Goal: Information Seeking & Learning: Compare options

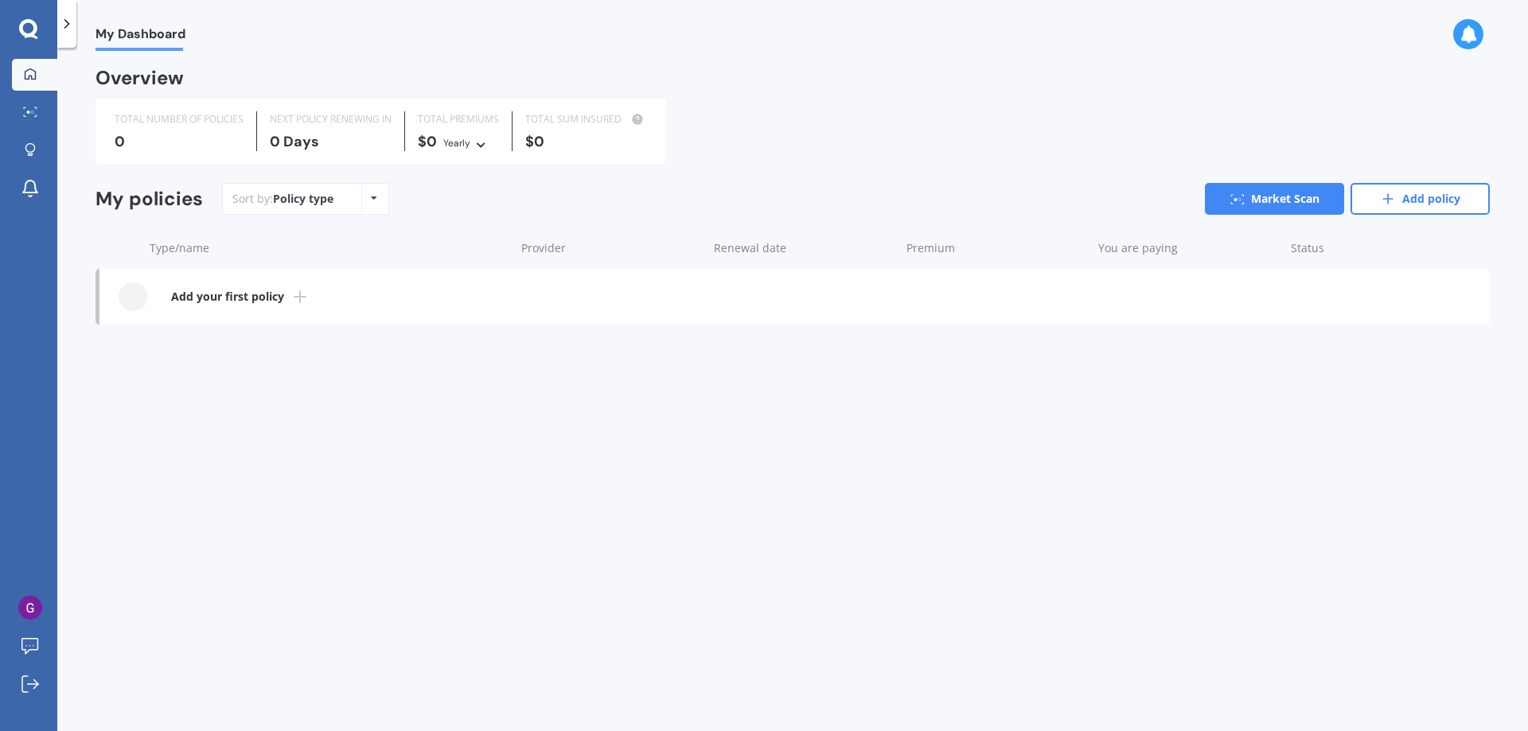
click at [31, 27] on icon at bounding box center [28, 29] width 19 height 21
click at [1271, 203] on link "Market Scan" at bounding box center [1274, 199] width 139 height 32
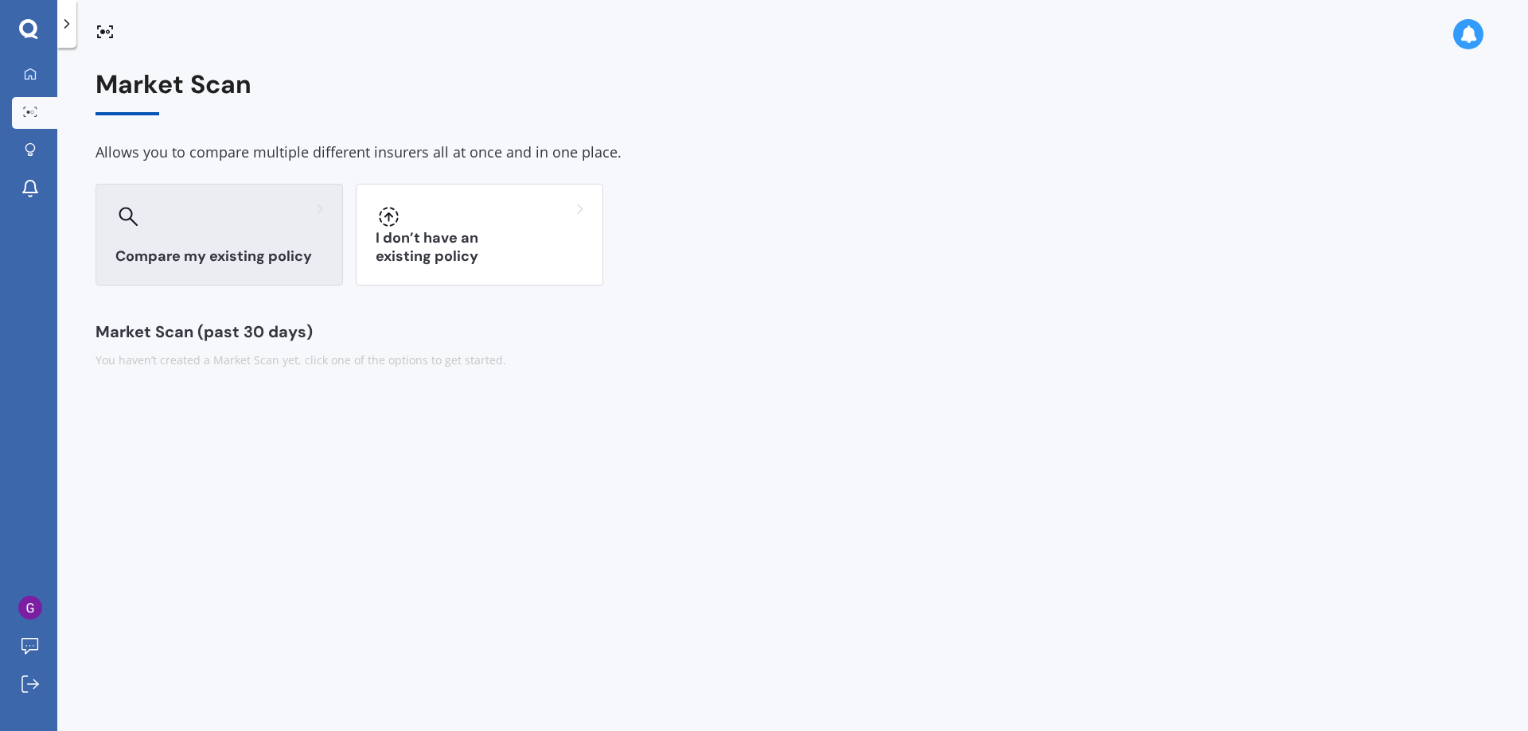
click at [256, 260] on h3 "Compare my existing policy" at bounding box center [219, 256] width 208 height 18
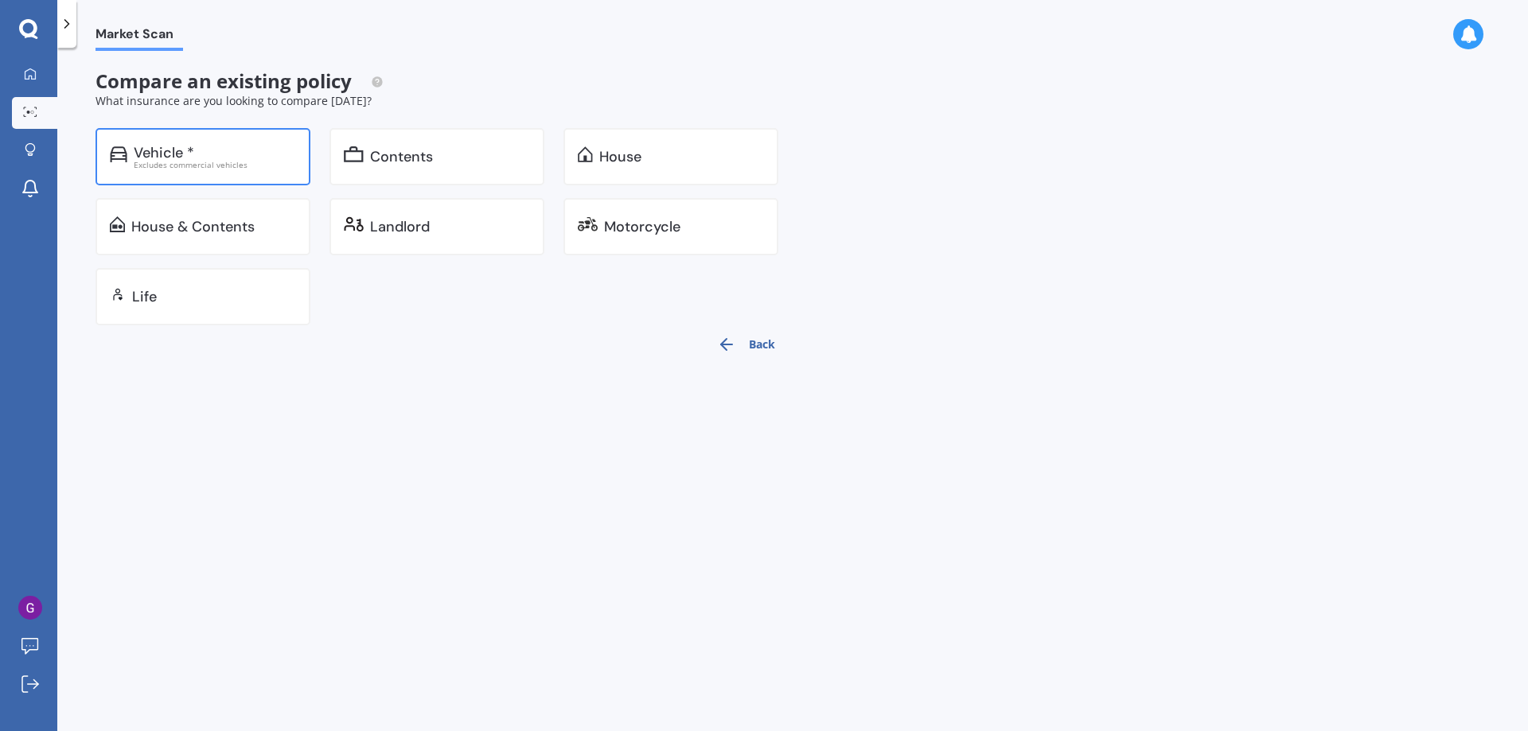
click at [201, 158] on div "Vehicle *" at bounding box center [215, 153] width 162 height 16
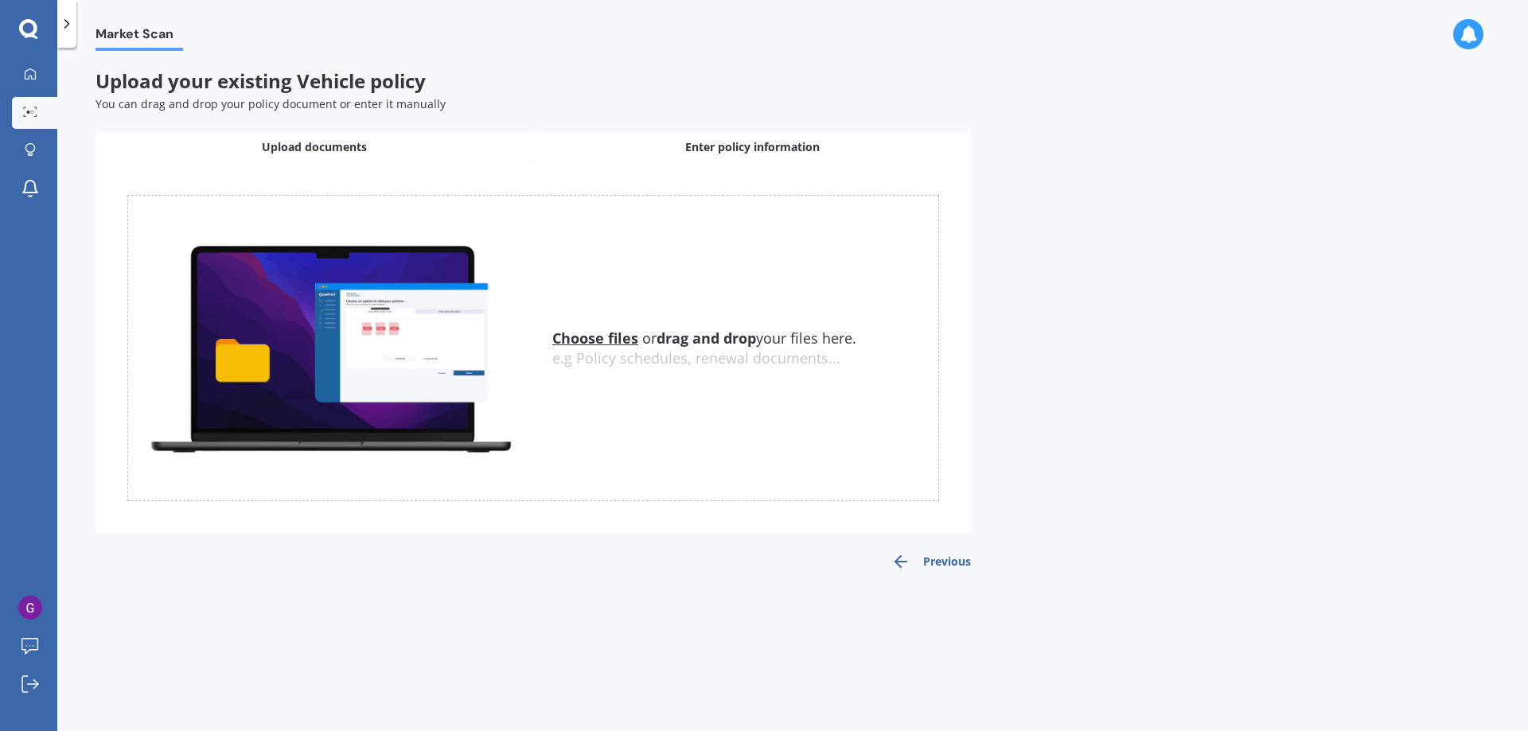
click at [766, 142] on span "Enter policy information" at bounding box center [752, 147] width 134 height 16
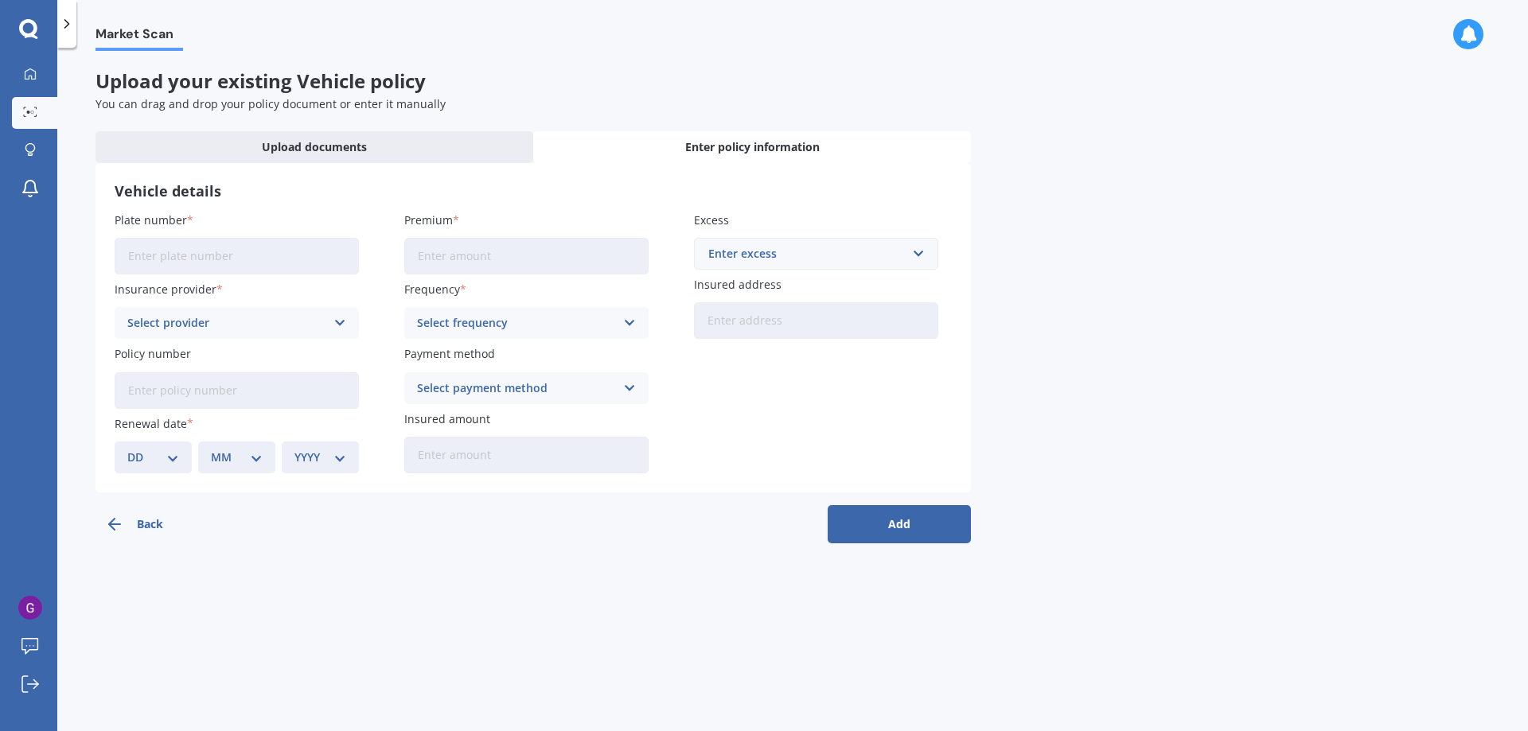
click at [226, 243] on input "Plate number" at bounding box center [237, 256] width 244 height 37
type input "PLG493"
click at [336, 322] on icon at bounding box center [340, 323] width 14 height 18
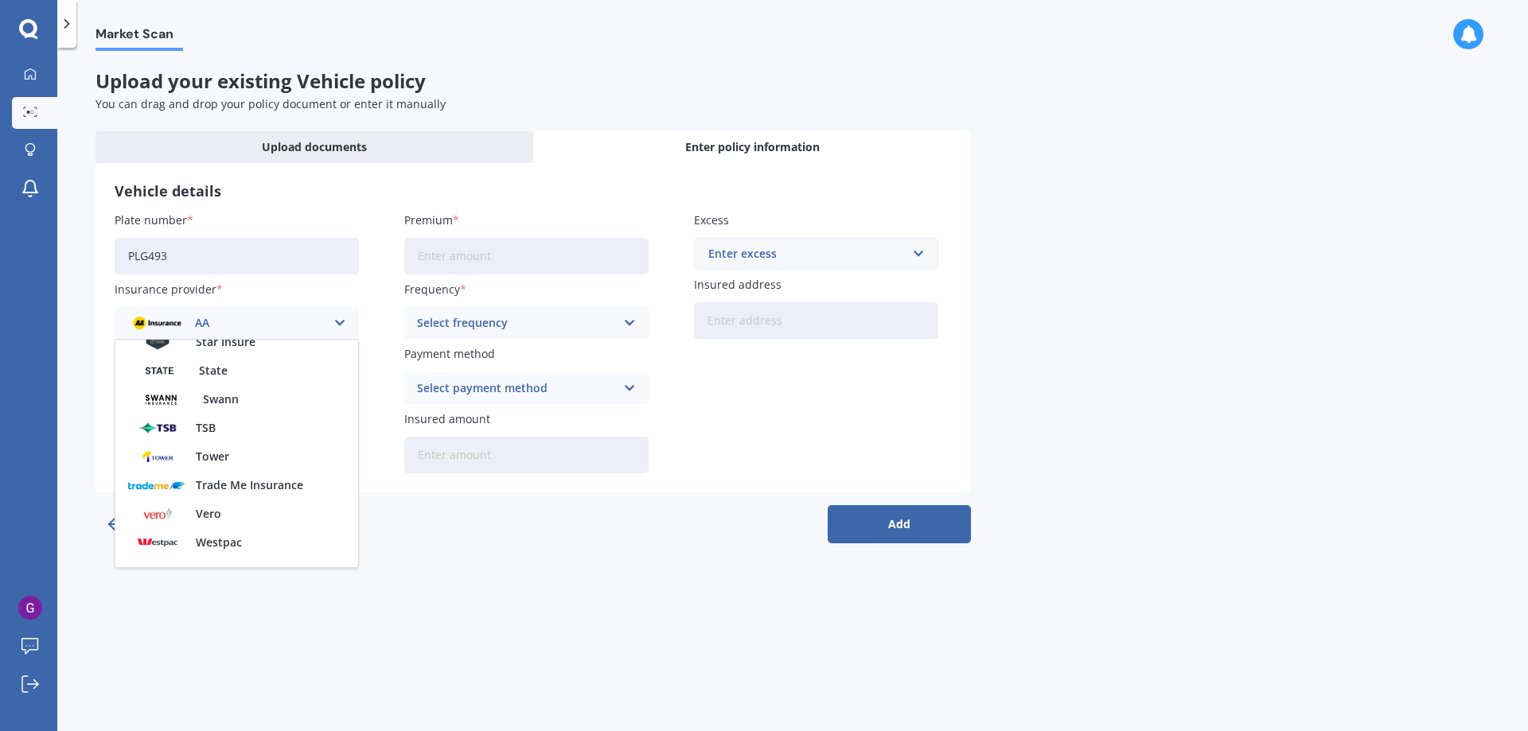
scroll to position [689, 0]
click at [274, 466] on span "Trade Me Insurance" at bounding box center [249, 466] width 107 height 11
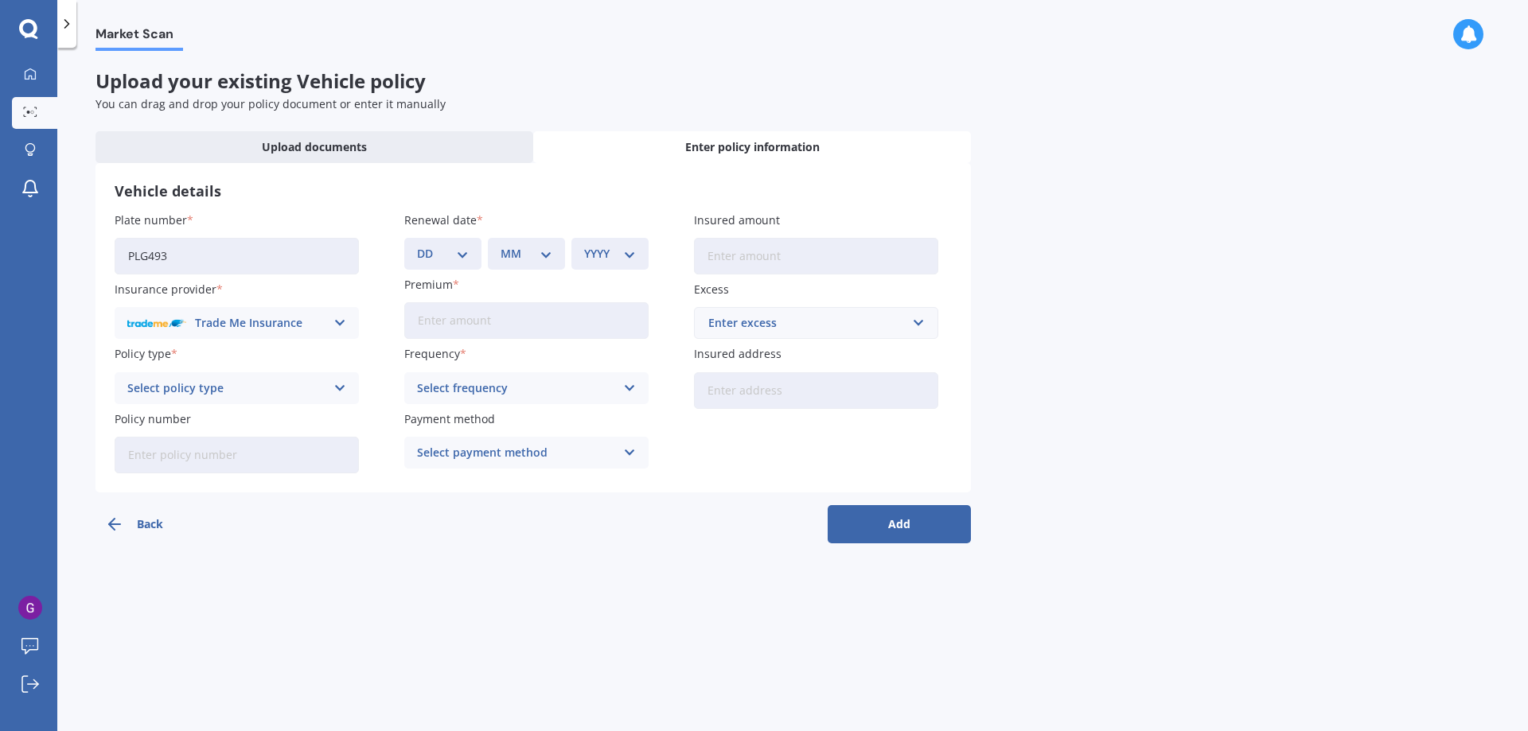
click at [337, 384] on icon at bounding box center [340, 389] width 14 height 18
click at [237, 419] on span "Comprehensive Cover" at bounding box center [187, 419] width 119 height 11
click at [225, 456] on input "Policy number" at bounding box center [237, 455] width 244 height 37
paste input "P00005013606"
type input "P00005013606"
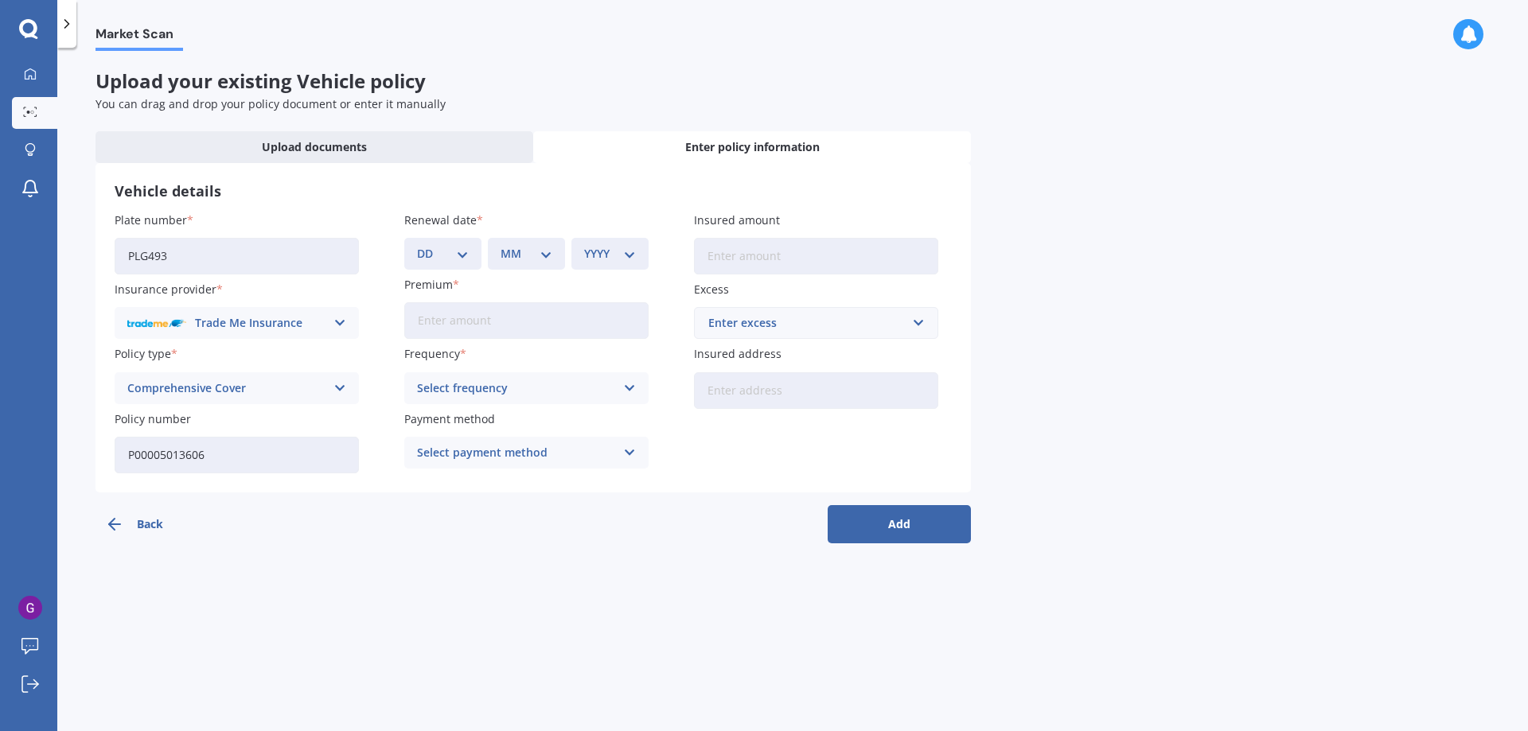
click at [466, 253] on select "DD 01 02 03 04 05 06 07 08 09 10 11 12 13 14 15 16 17 18 19 20 21 22 23 24 25 2…" at bounding box center [443, 254] width 52 height 18
click at [464, 256] on select "DD 01 02 03 04 05 06 07 08 09 10 11 12 13 14 15 16 17 18 19 20 21 22 23 24 25 2…" at bounding box center [443, 254] width 52 height 18
select select "31"
click at [417, 245] on select "DD 01 02 03 04 05 06 07 08 09 10 11 12 13 14 15 16 17 18 19 20 21 22 23 24 25 2…" at bounding box center [443, 254] width 52 height 18
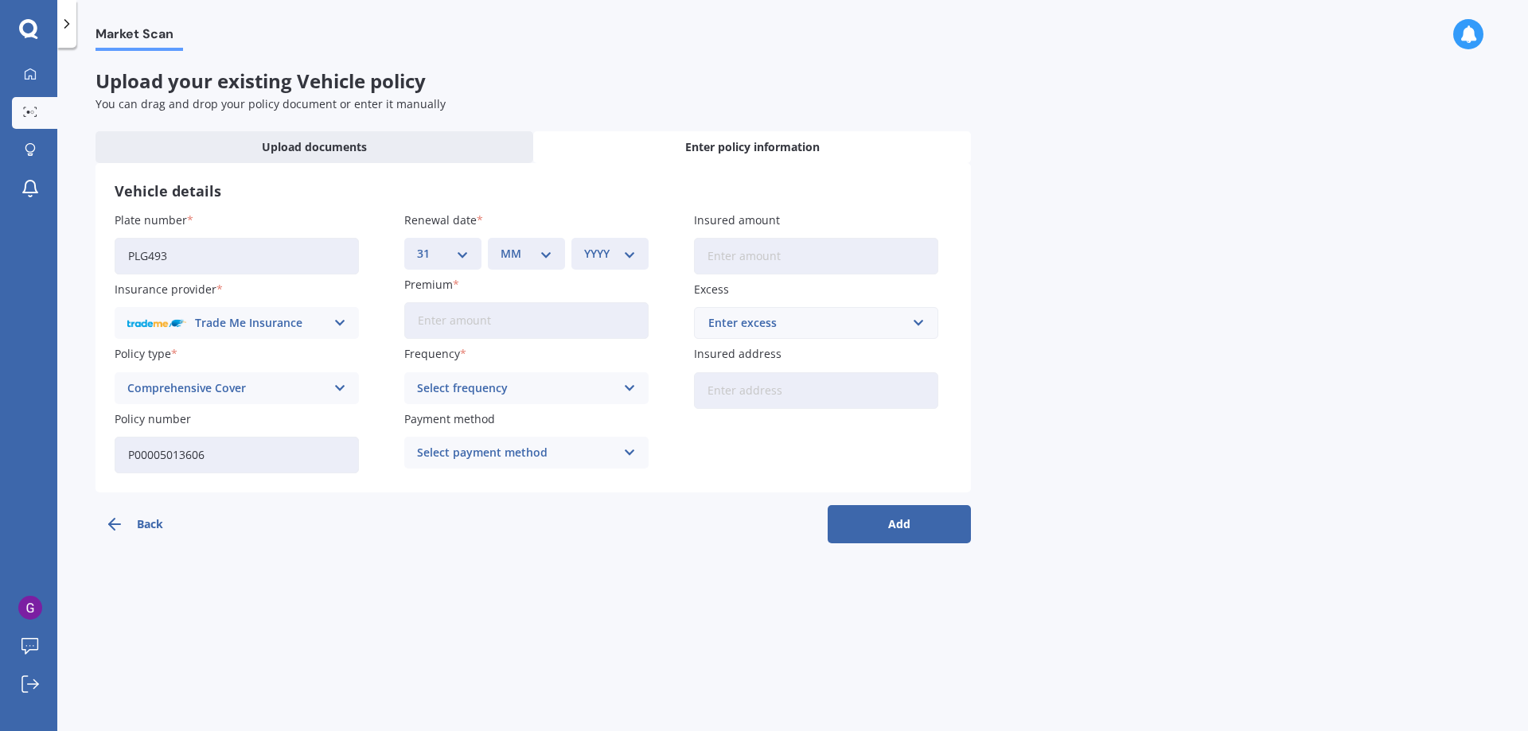
click at [555, 260] on div "MM 01 02 03 04 05 06 07 08 09 10 11 12" at bounding box center [526, 254] width 77 height 32
click at [529, 249] on select "MM 01 02 03 04 05 06 07 08 09 10 11 12" at bounding box center [526, 254] width 52 height 18
select select "08"
click at [500, 245] on select "MM 01 02 03 04 05 06 07 08 09 10 11 12" at bounding box center [526, 254] width 52 height 18
click at [617, 255] on select "YYYY 2027 2026 2025 2024 2023 2022 2021 2020 2019 2018 2017 2016 2015 2014 2013…" at bounding box center [610, 254] width 52 height 18
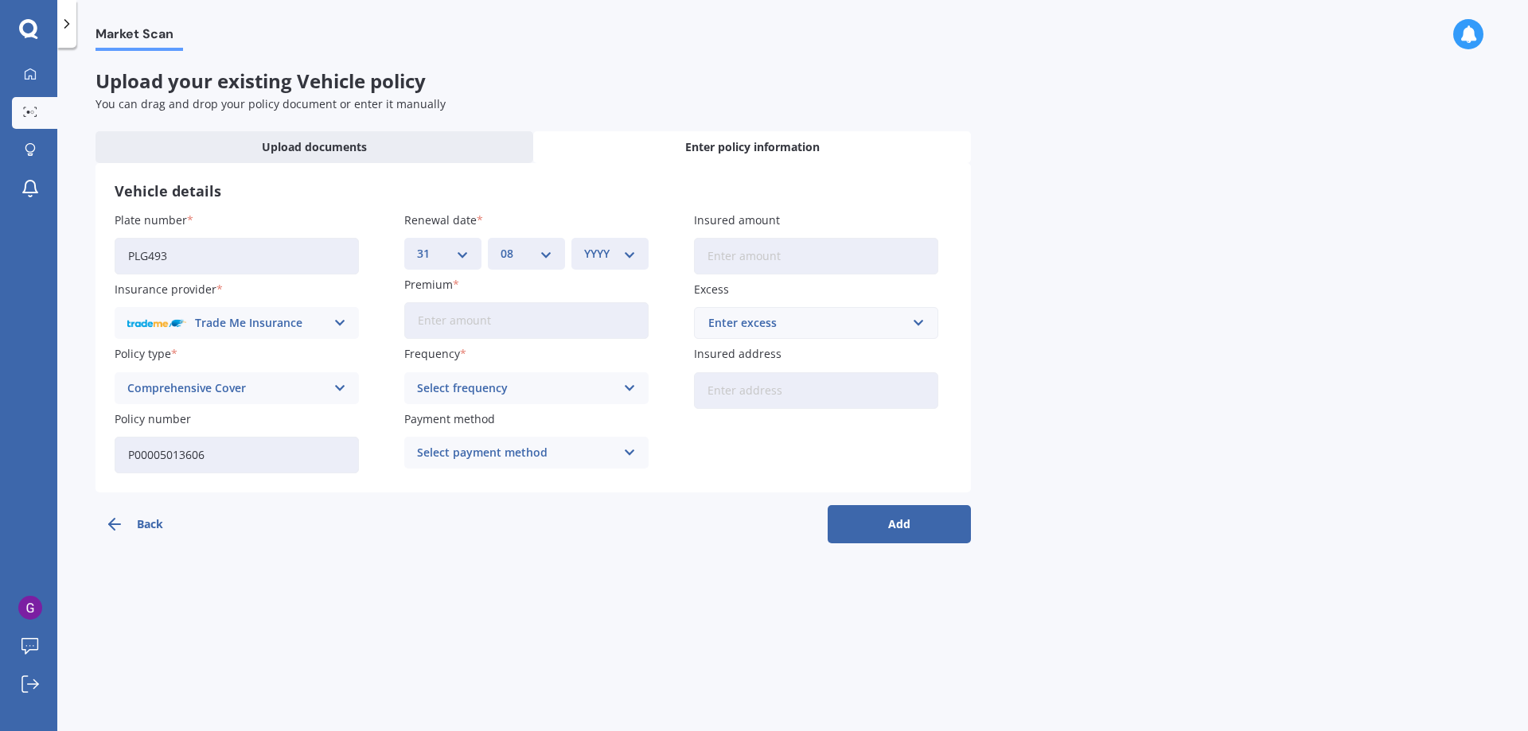
select select "2025"
click at [584, 245] on select "YYYY 2027 2026 2025 2024 2023 2022 2021 2020 2019 2018 2017 2016 2015 2014 2013…" at bounding box center [610, 254] width 52 height 18
click at [481, 321] on input "Premium" at bounding box center [526, 320] width 244 height 37
type input "$793.57"
click at [629, 382] on icon at bounding box center [630, 389] width 14 height 18
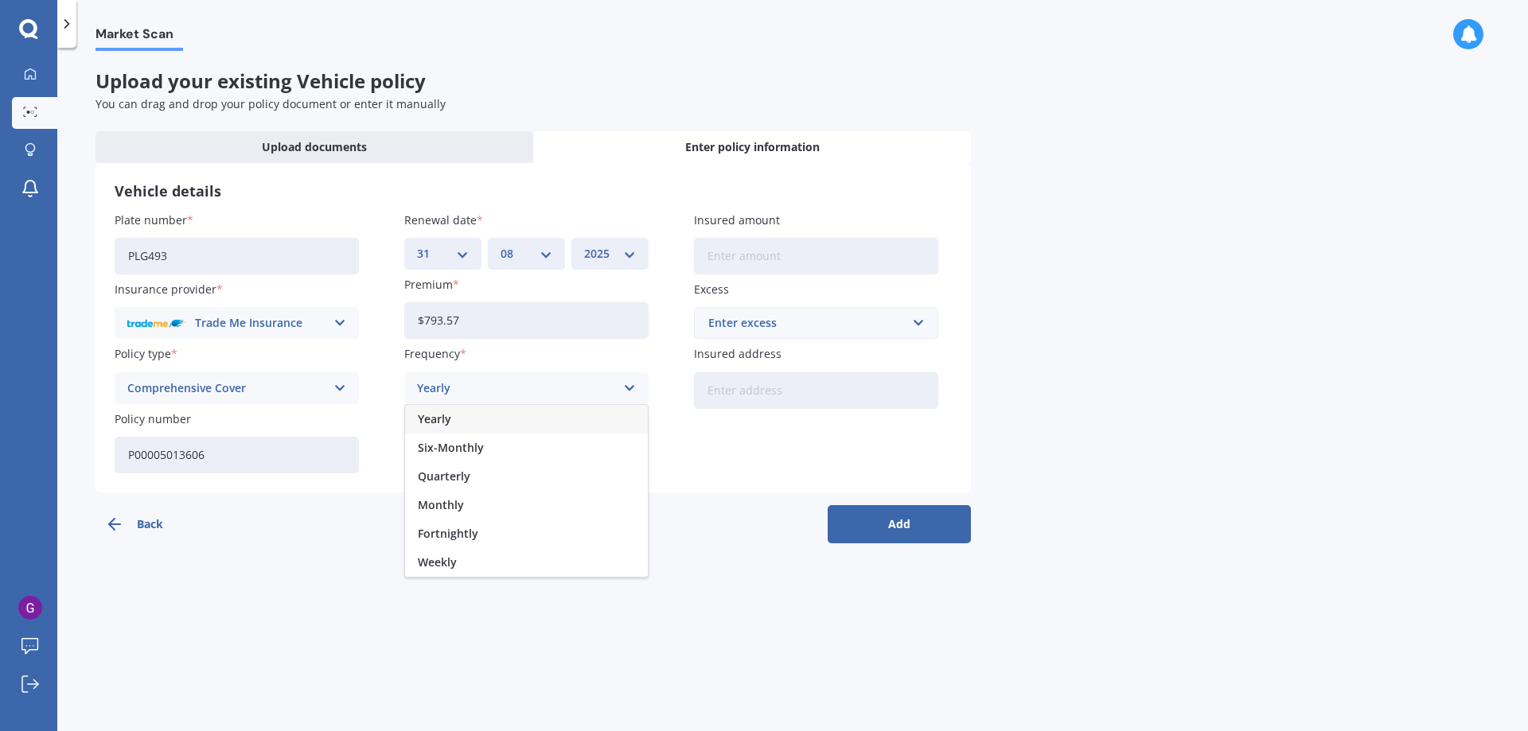
click at [476, 422] on div "Yearly" at bounding box center [526, 419] width 243 height 29
click at [536, 456] on div "Select payment method" at bounding box center [516, 453] width 198 height 18
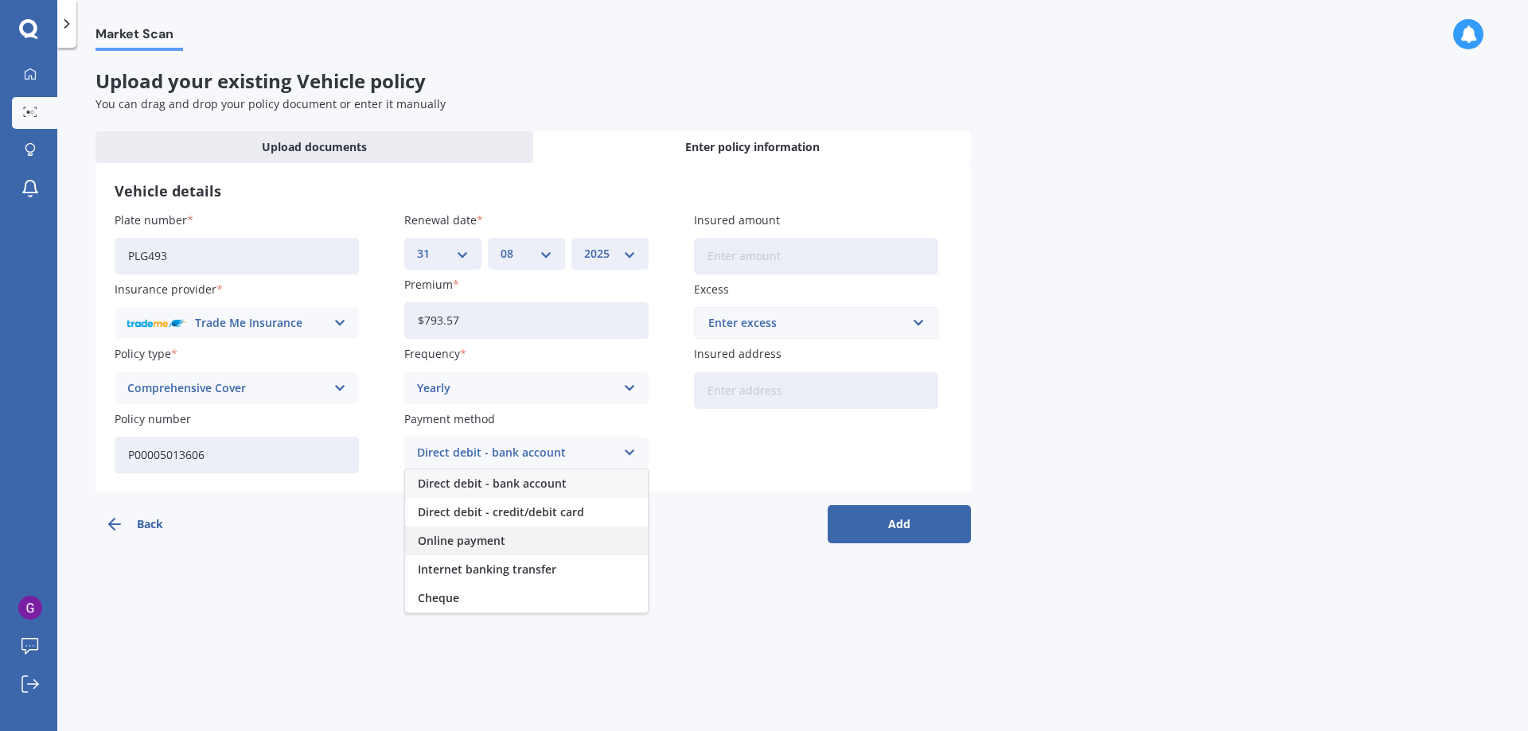
click at [467, 542] on span "Online payment" at bounding box center [462, 540] width 88 height 11
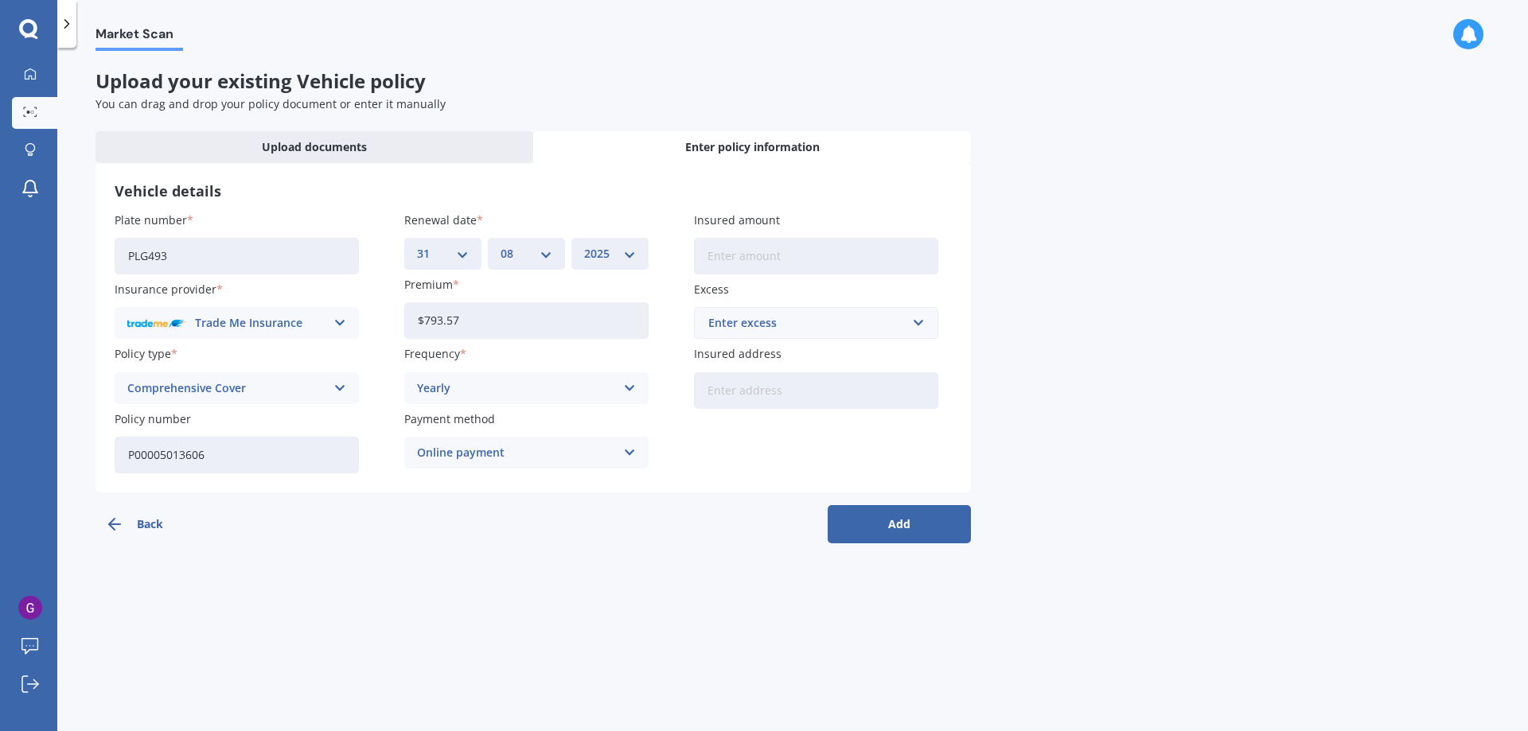
click at [754, 261] on input "Insured amount" at bounding box center [816, 256] width 244 height 37
type input "$40,000"
click at [913, 328] on input "text" at bounding box center [810, 323] width 230 height 30
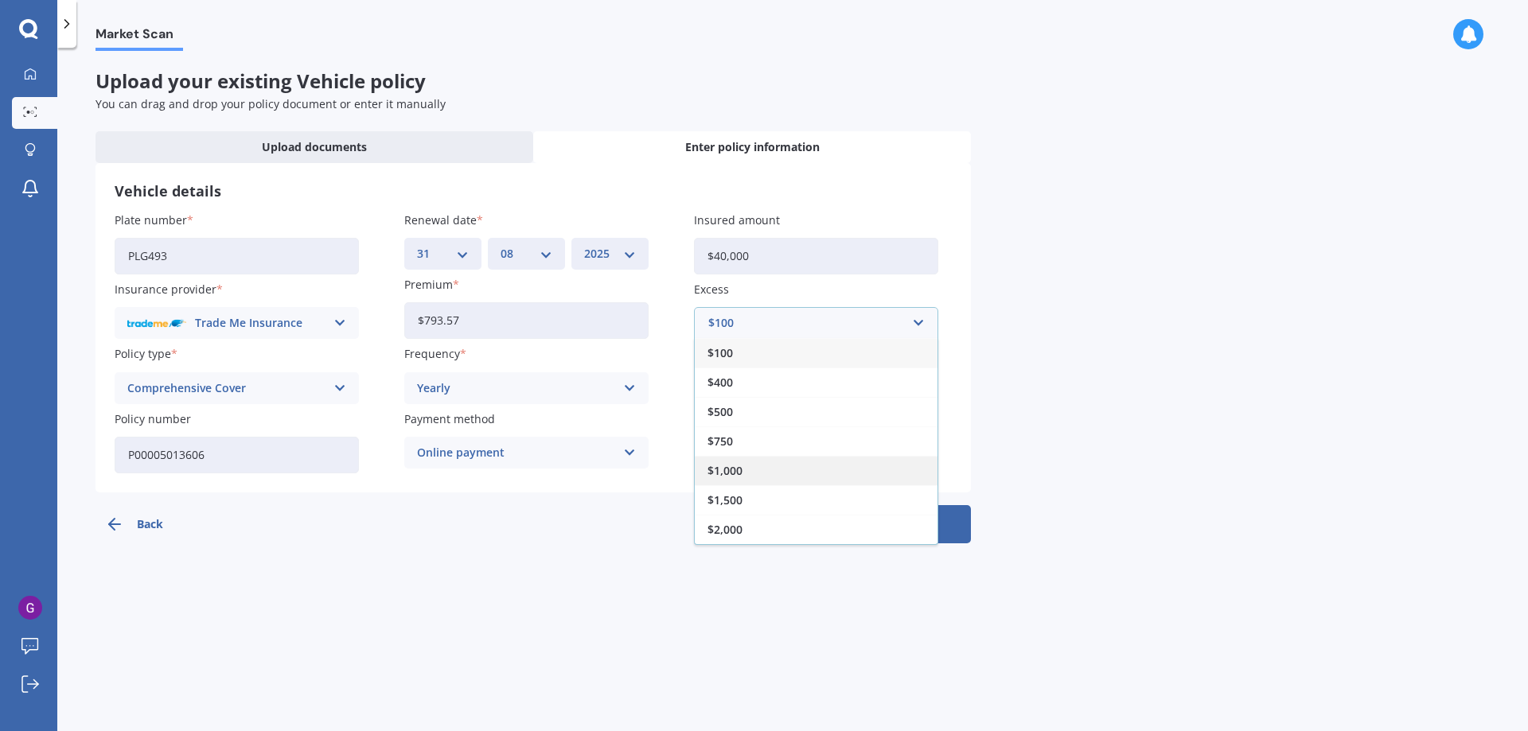
click at [738, 470] on span "$1,000" at bounding box center [724, 470] width 35 height 11
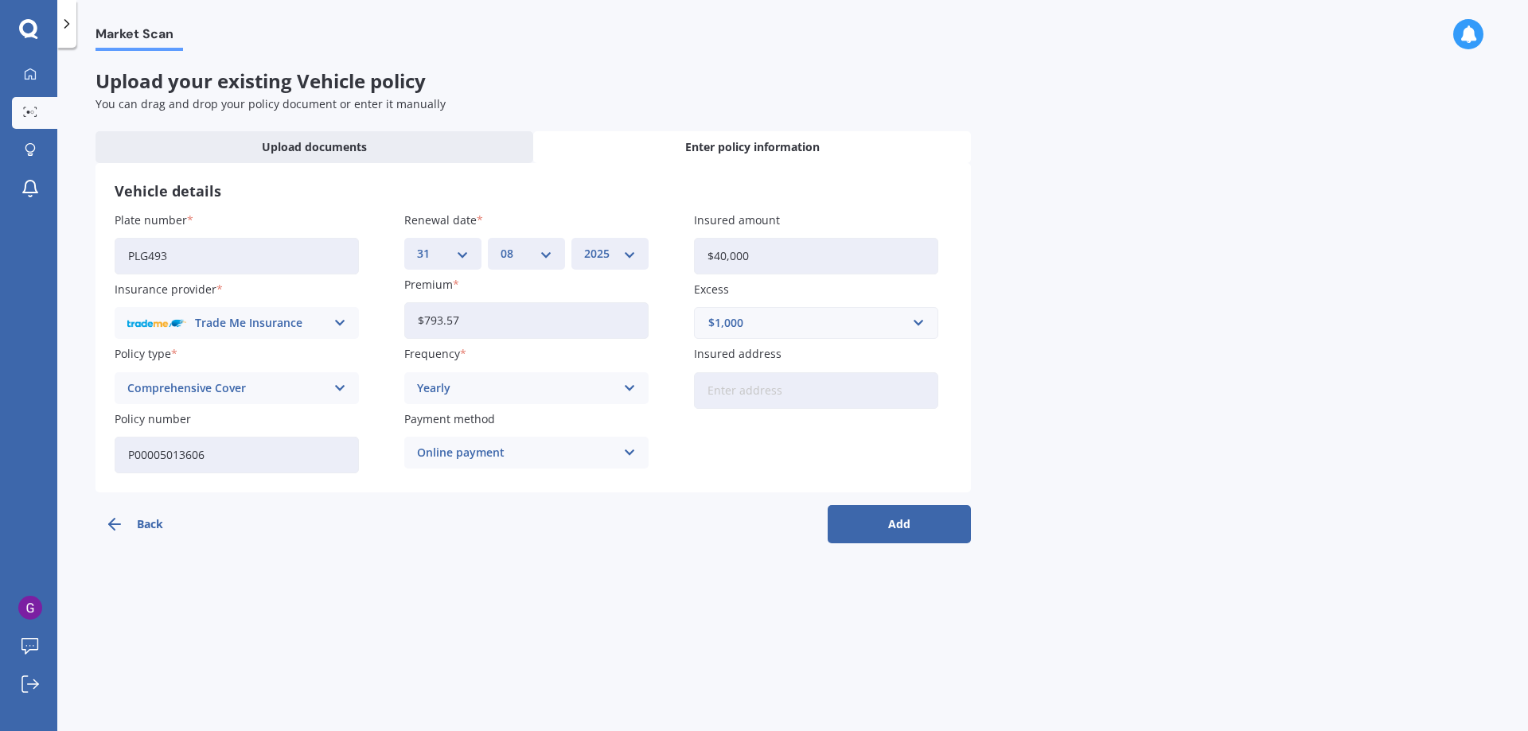
click at [746, 393] on input "Insured address" at bounding box center [816, 390] width 244 height 37
drag, startPoint x: 819, startPoint y: 391, endPoint x: 862, endPoint y: 392, distance: 43.8
click at [862, 392] on input "[STREET_ADDRESS]" at bounding box center [816, 390] width 244 height 37
type input "[STREET_ADDRESS]"
click at [890, 523] on button "Add" at bounding box center [898, 524] width 143 height 38
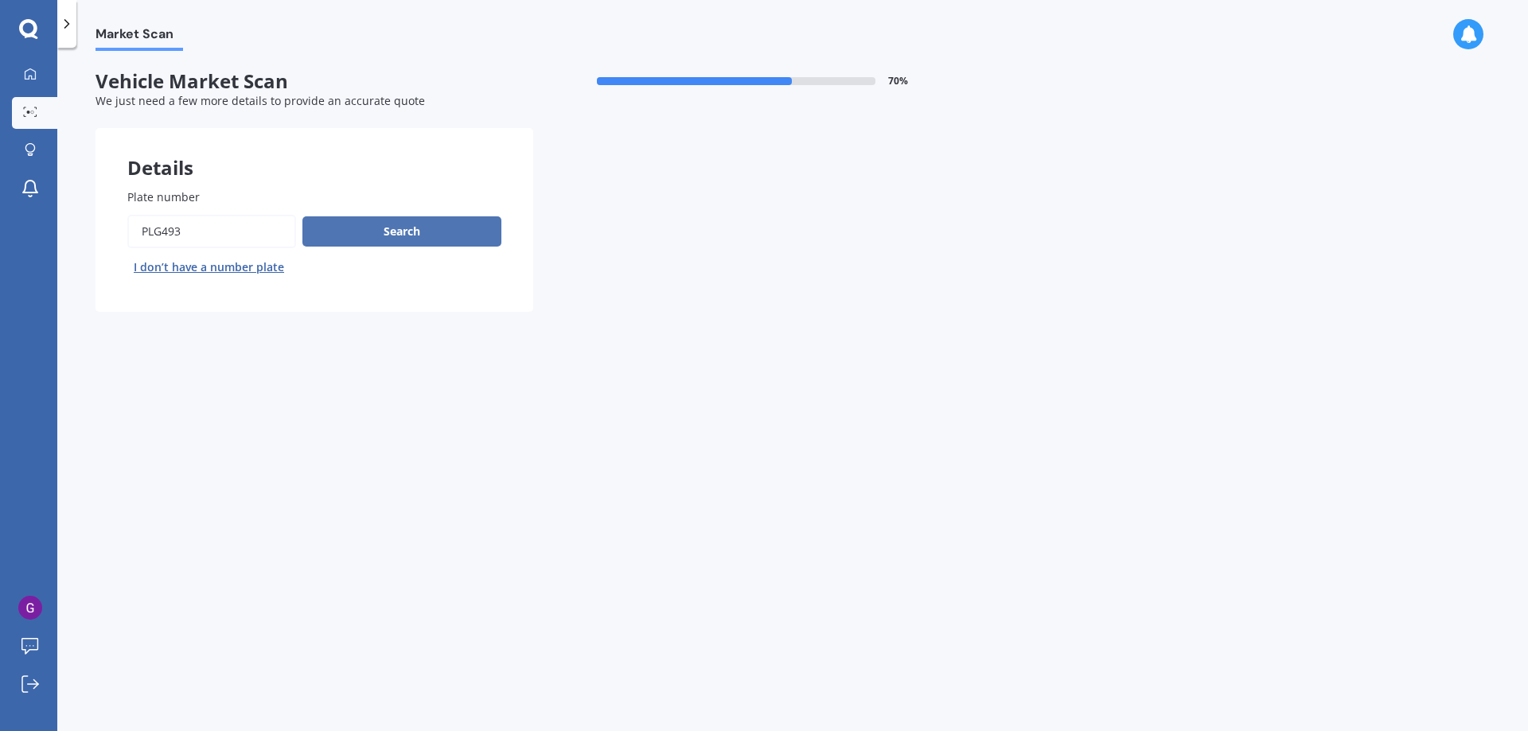
click at [399, 235] on button "Search" at bounding box center [401, 231] width 199 height 30
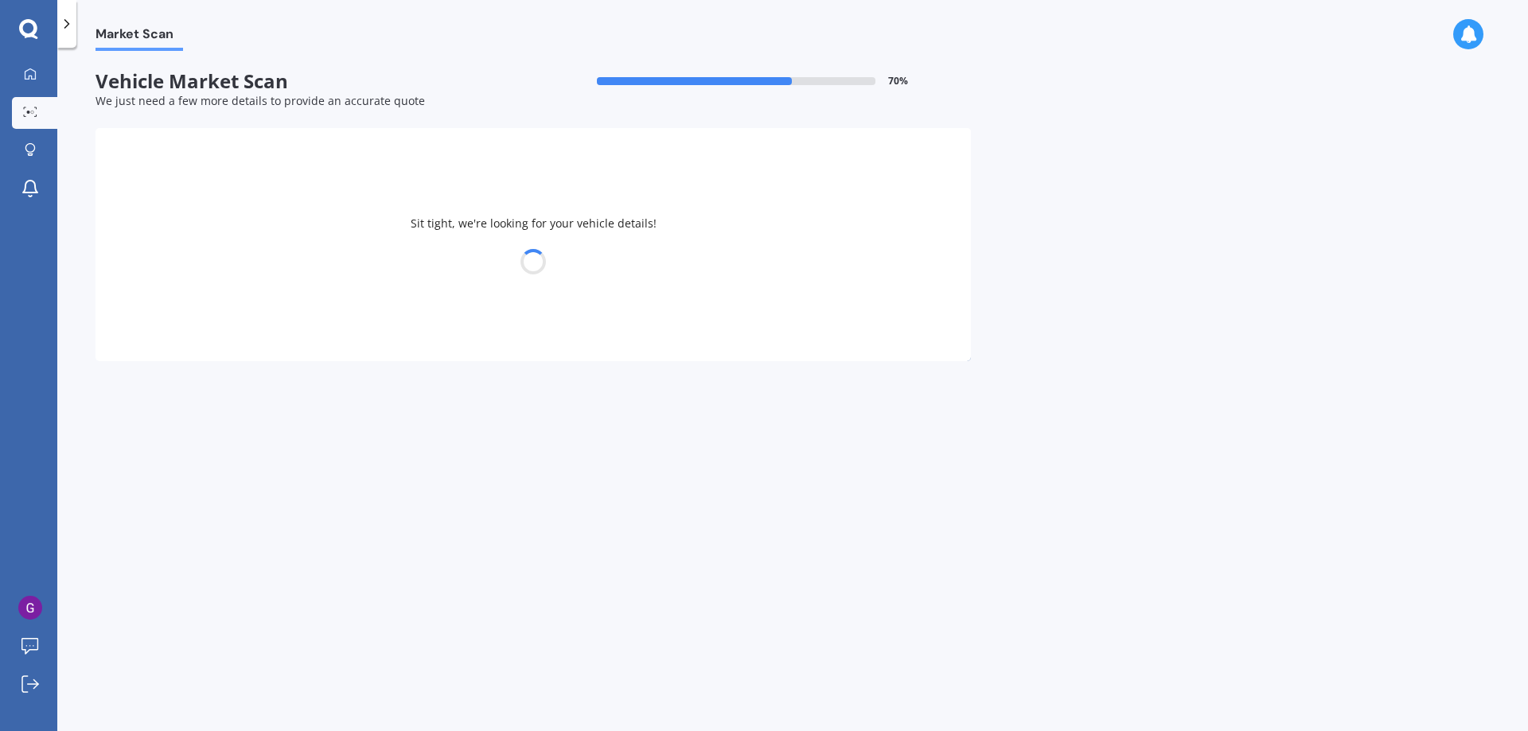
select select "TESLA"
select select "3"
select select "15"
select select "02"
select select "1951"
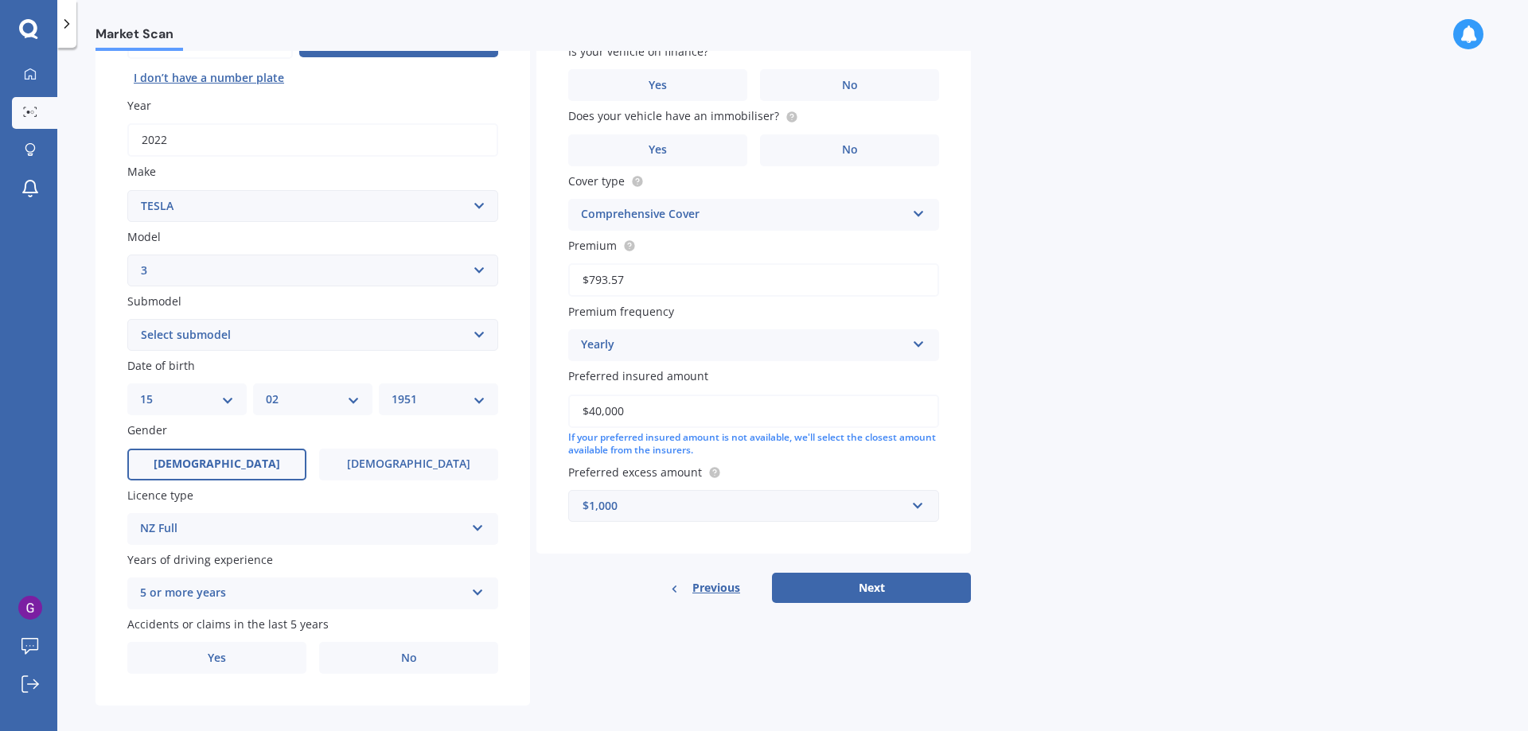
scroll to position [205, 0]
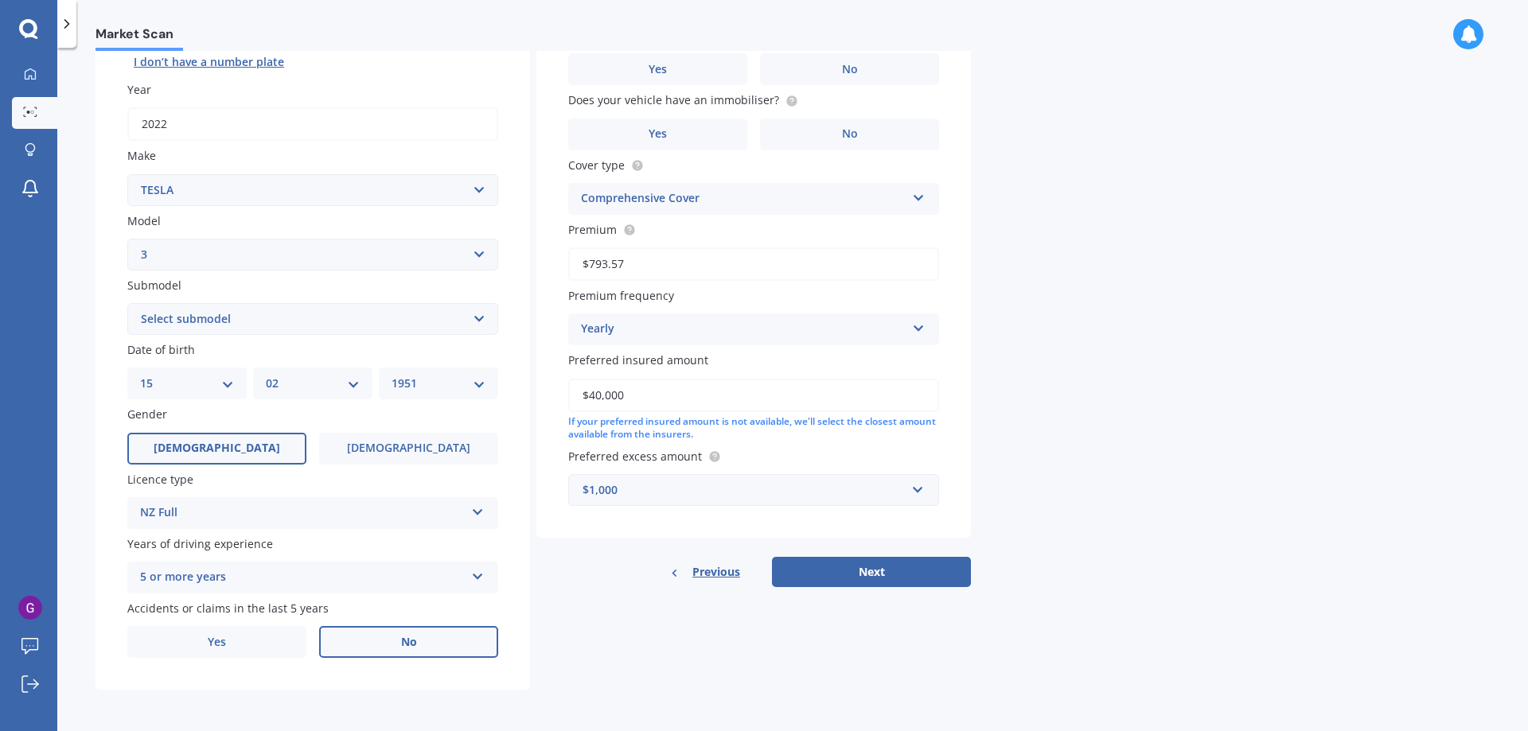
click at [401, 641] on span "No" at bounding box center [409, 643] width 16 height 14
click at [0, 0] on input "No" at bounding box center [0, 0] width 0 height 0
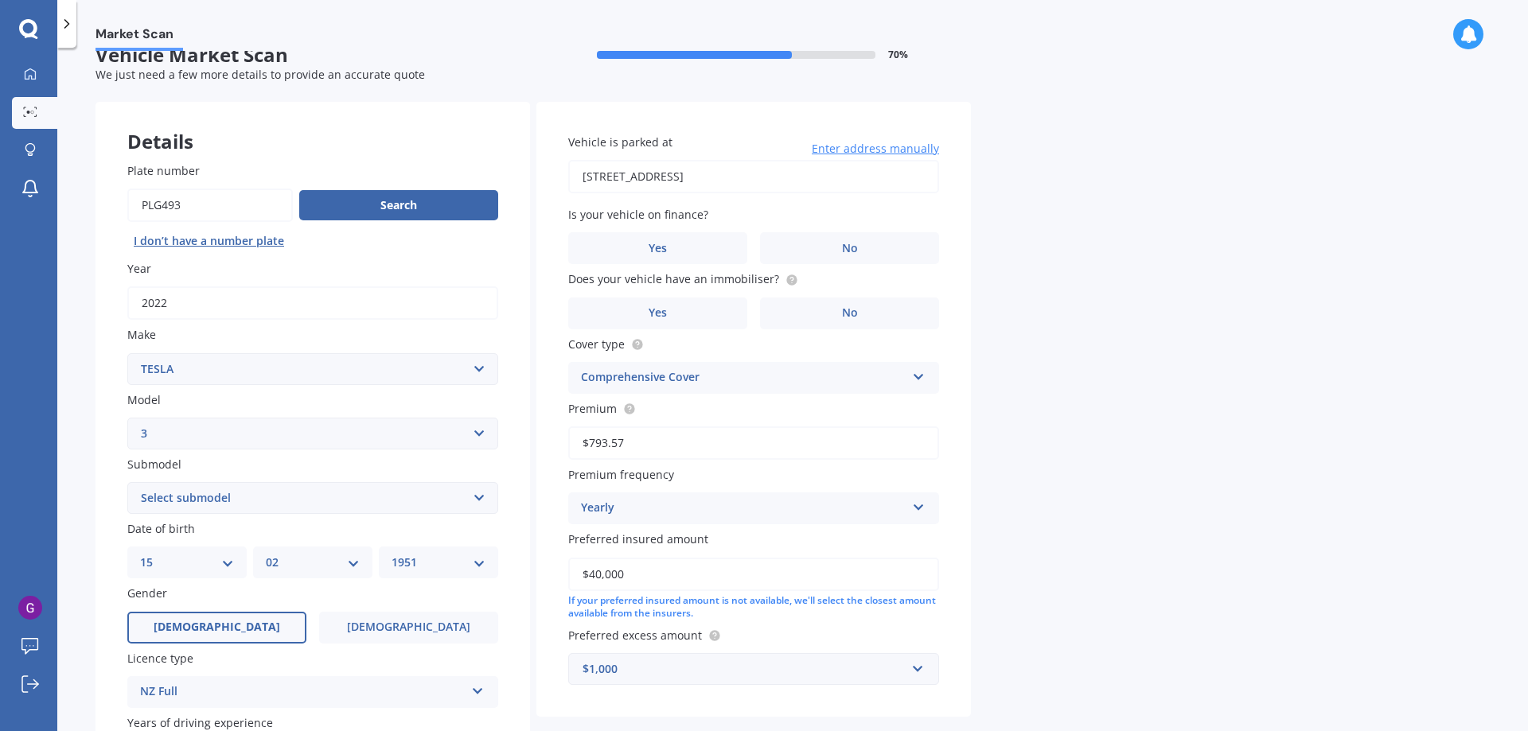
scroll to position [0, 0]
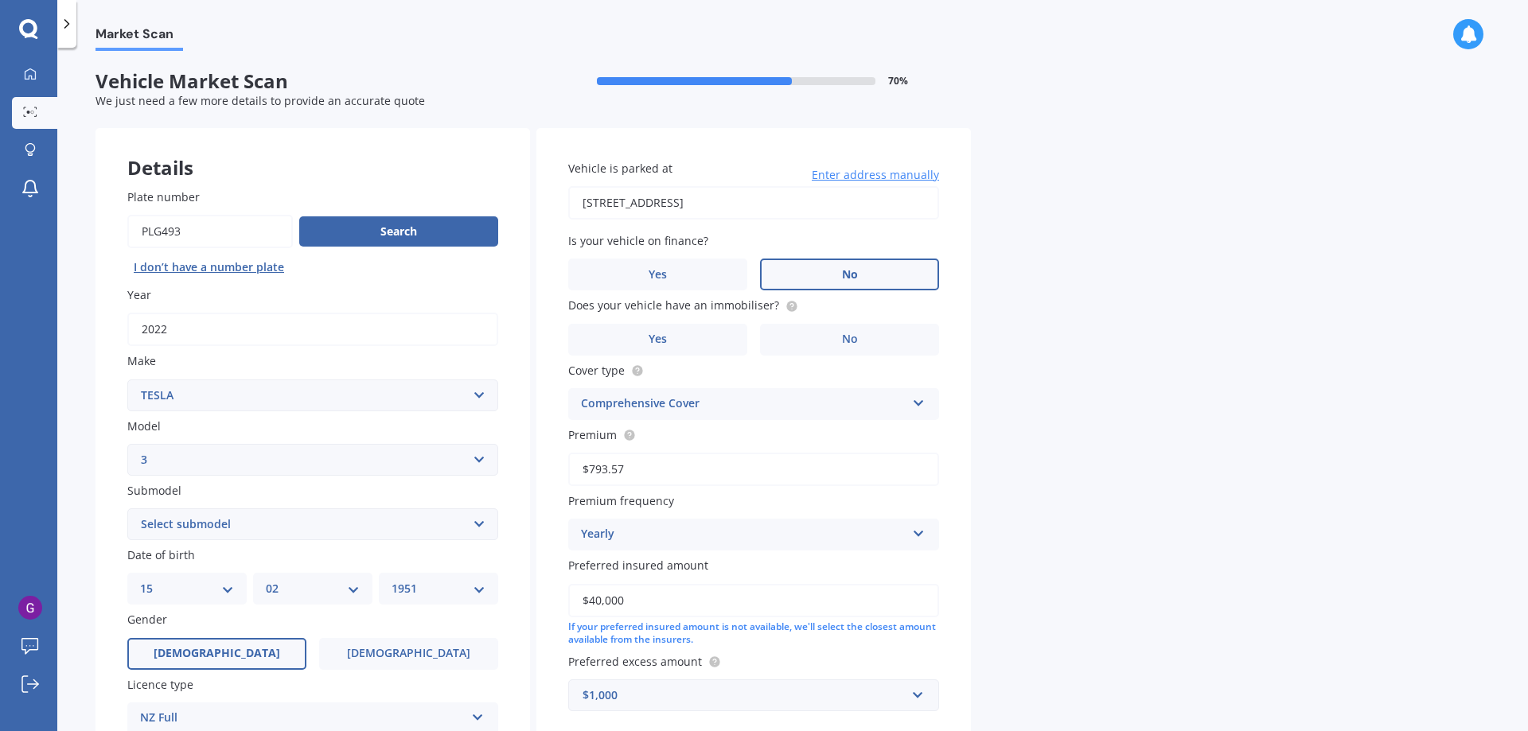
click at [818, 267] on label "No" at bounding box center [849, 275] width 179 height 32
click at [0, 0] on input "No" at bounding box center [0, 0] width 0 height 0
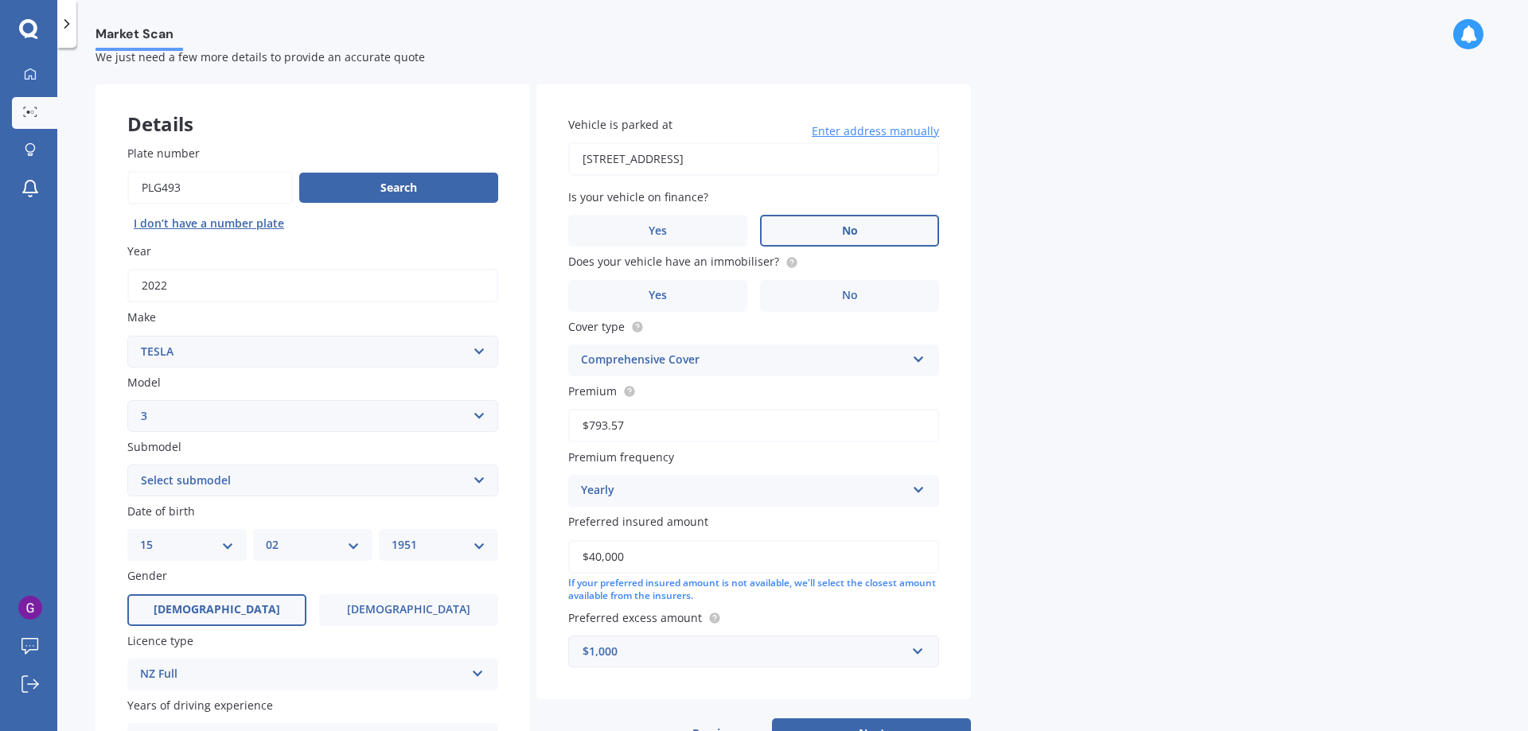
scroll to position [80, 0]
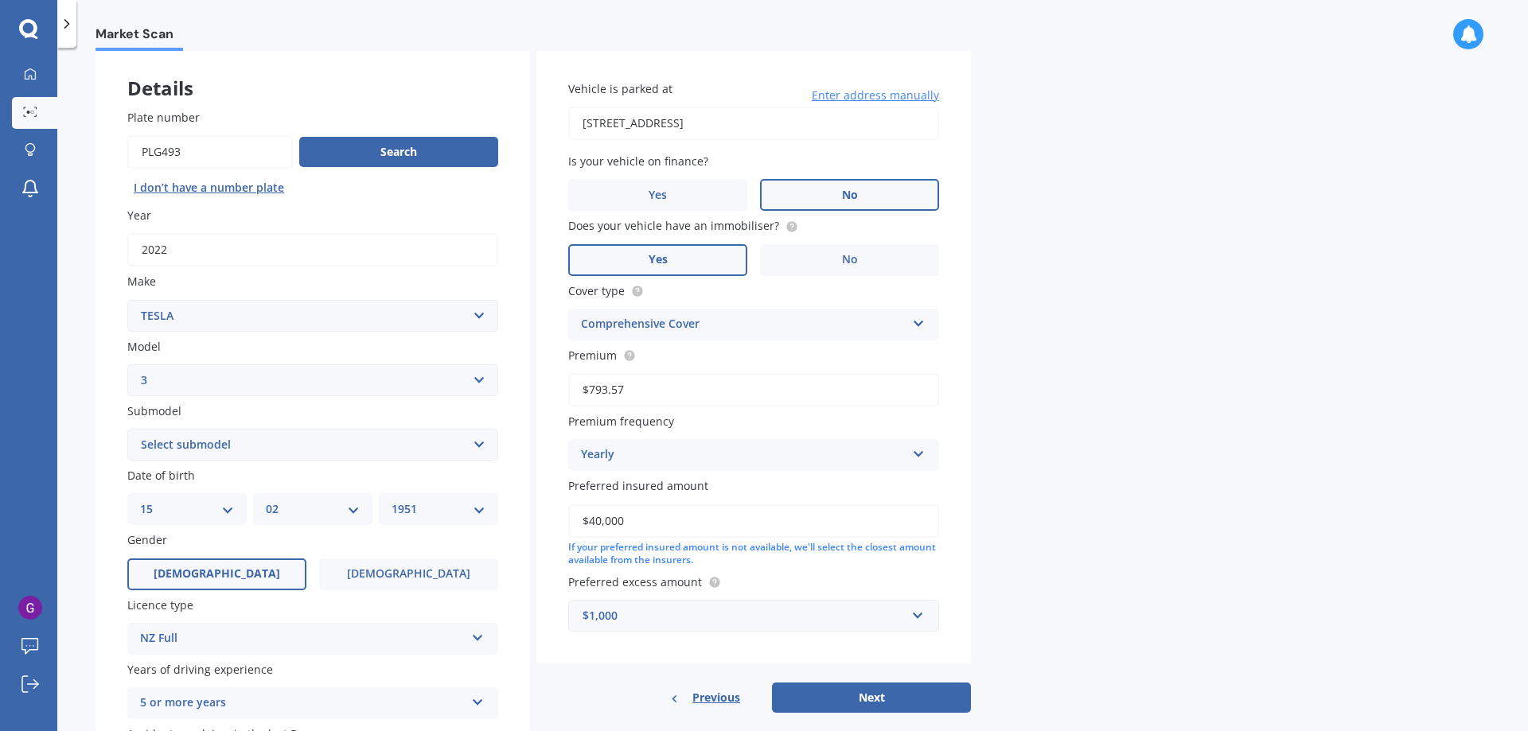
click at [667, 253] on span "Yes" at bounding box center [657, 260] width 19 height 14
click at [0, 0] on input "Yes" at bounding box center [0, 0] width 0 height 0
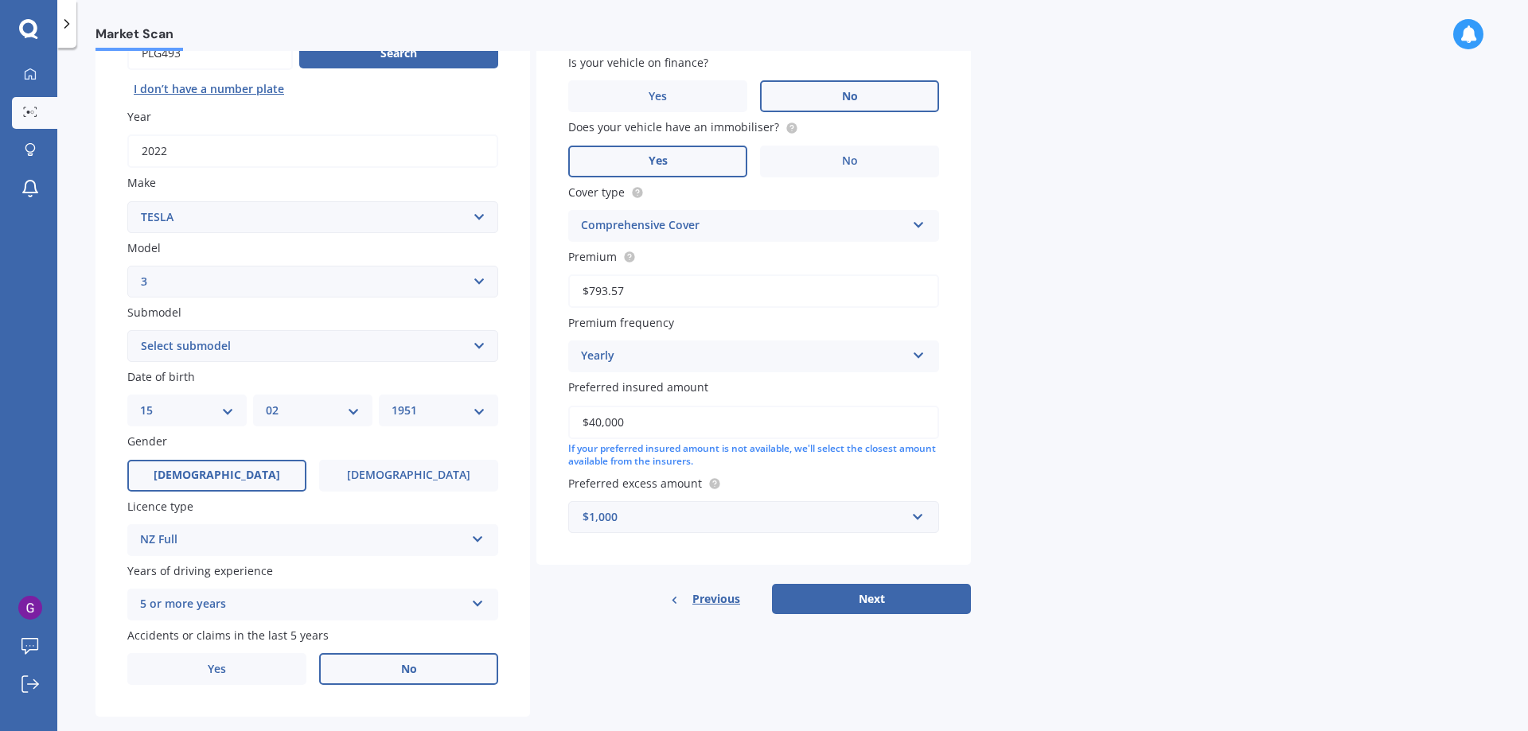
scroll to position [205, 0]
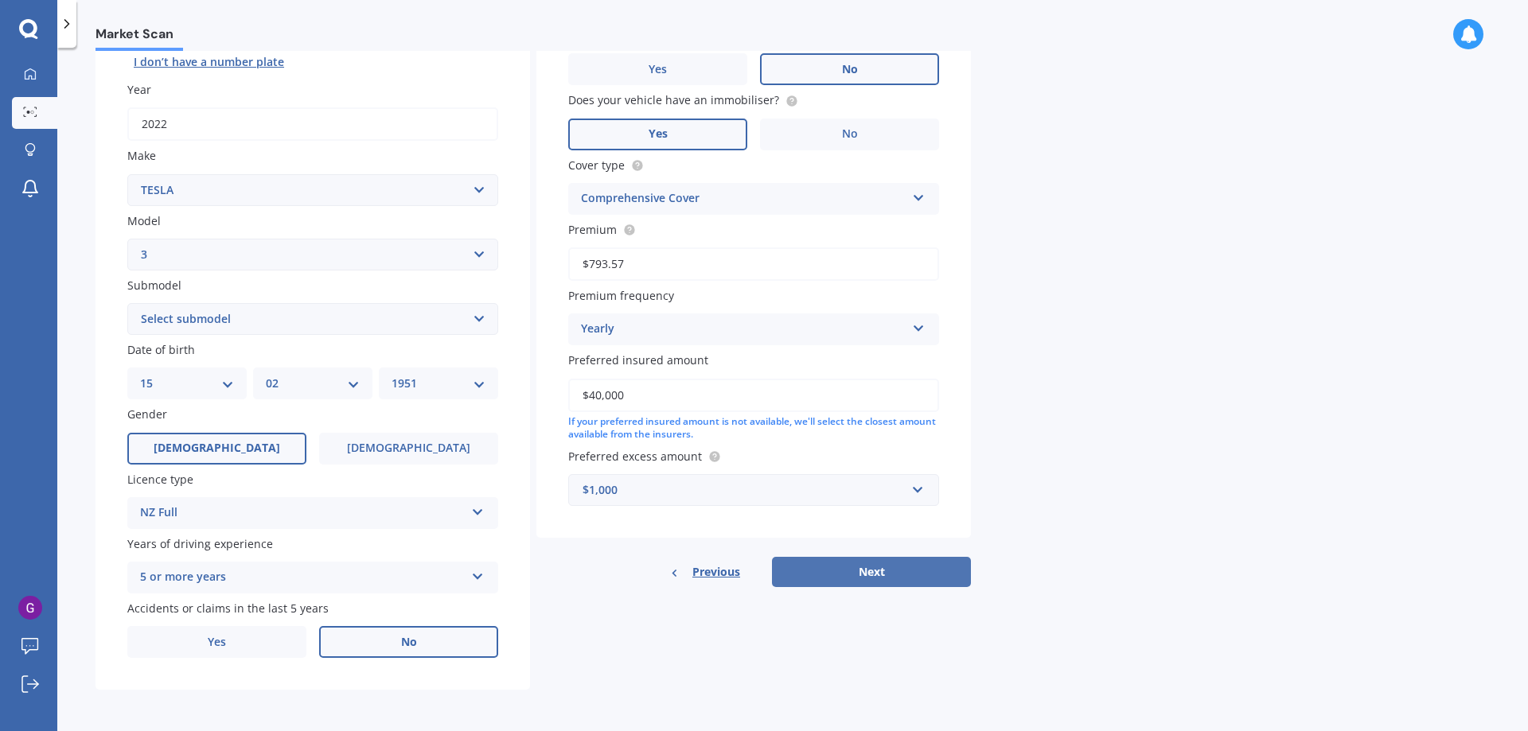
click at [876, 565] on button "Next" at bounding box center [871, 572] width 199 height 30
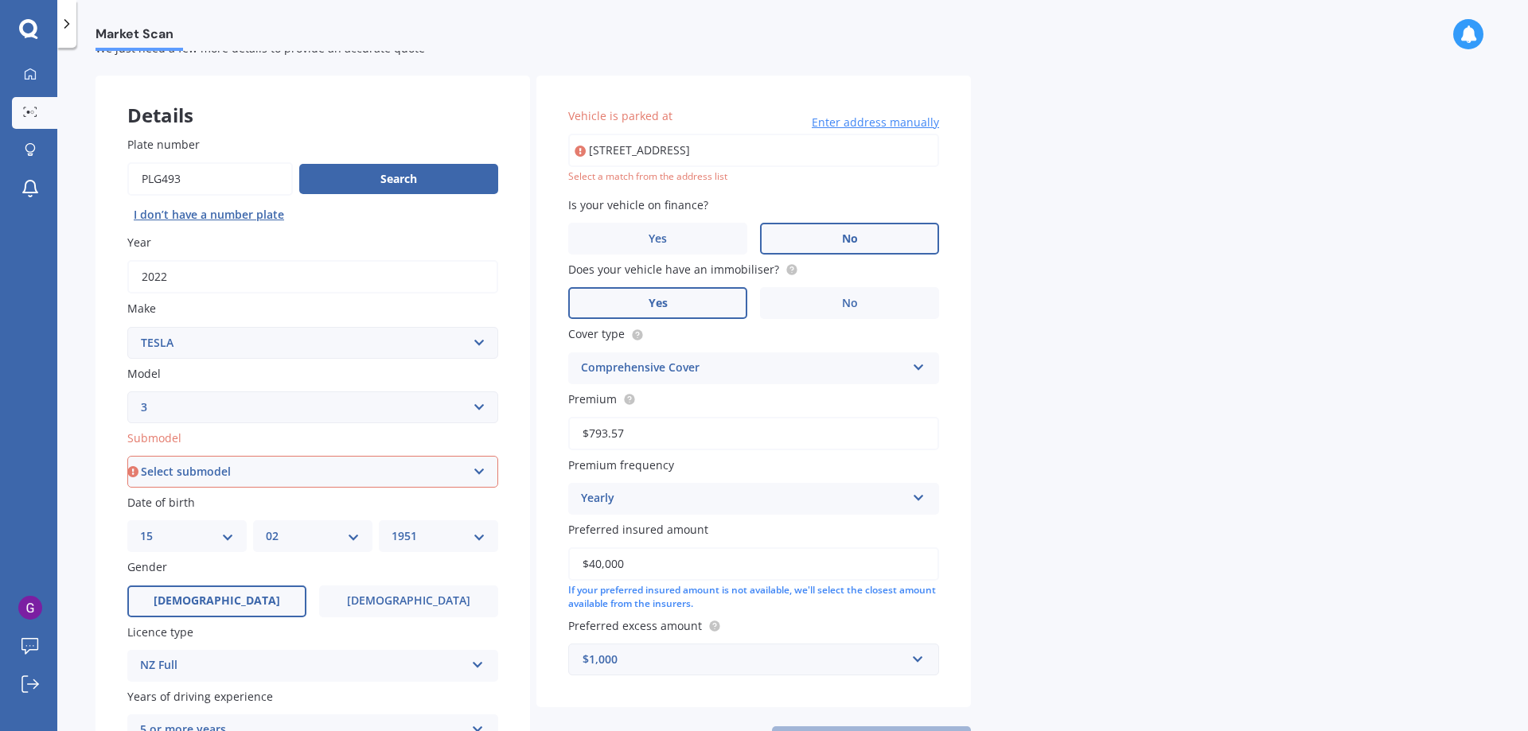
scroll to position [46, 0]
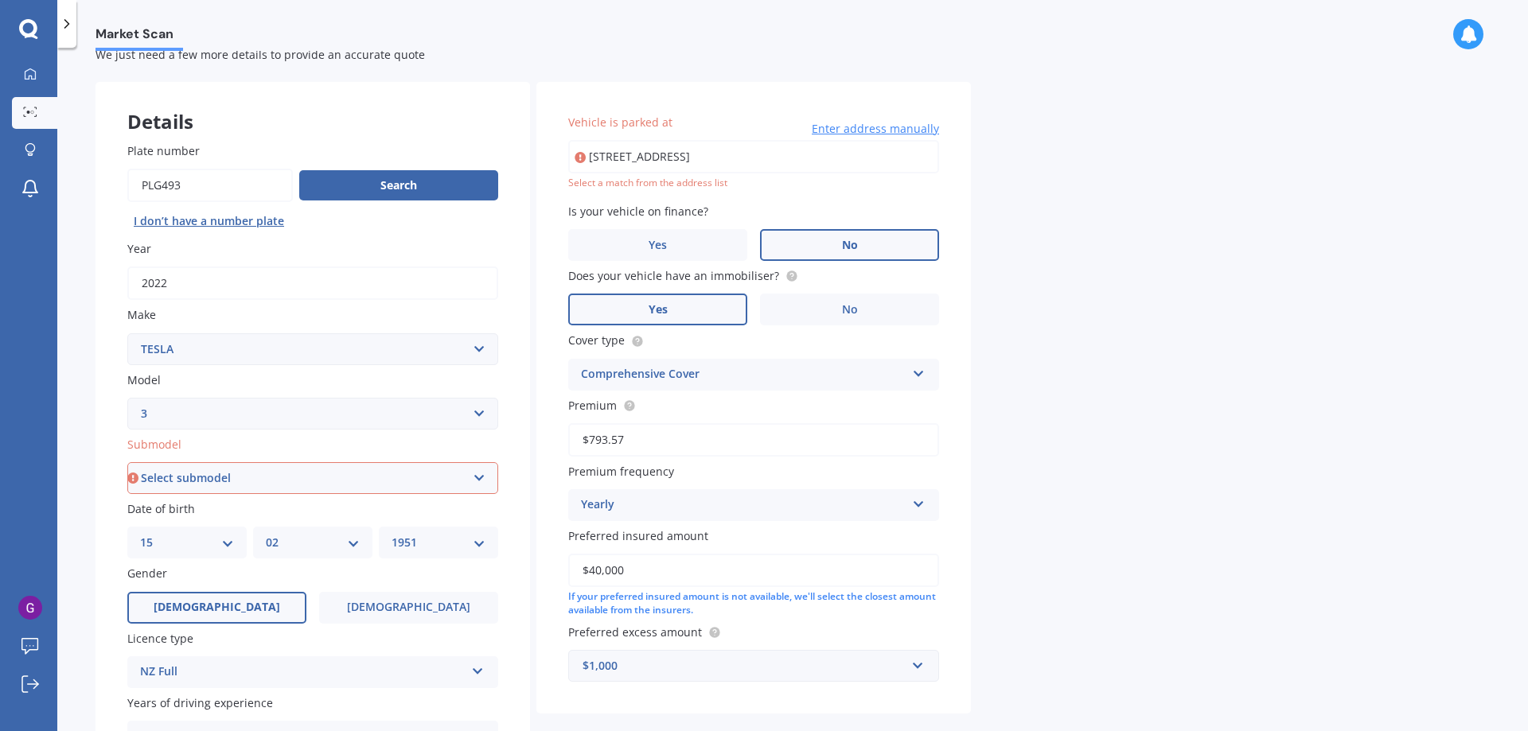
click at [831, 127] on span "Enter address manually" at bounding box center [875, 129] width 127 height 16
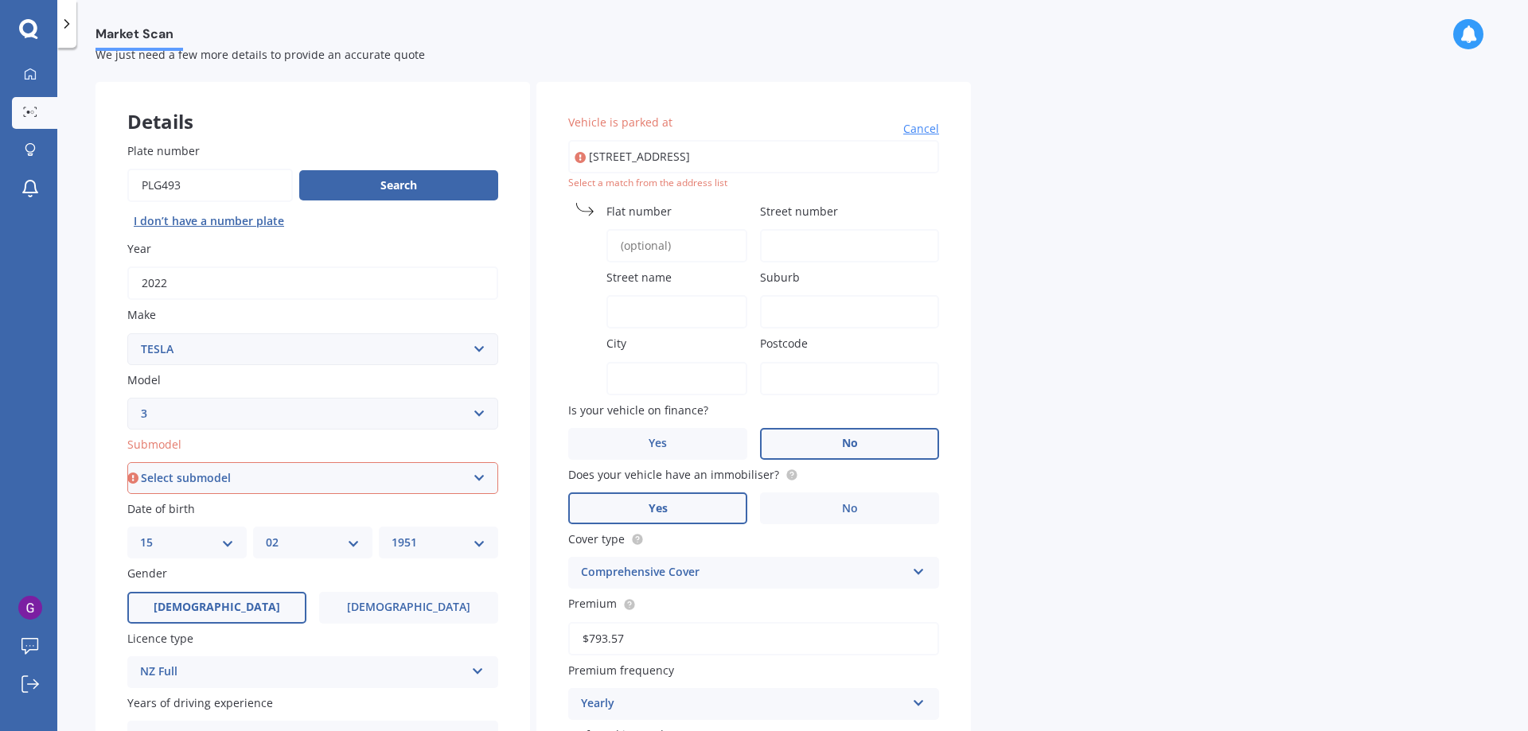
scroll to position [0, 0]
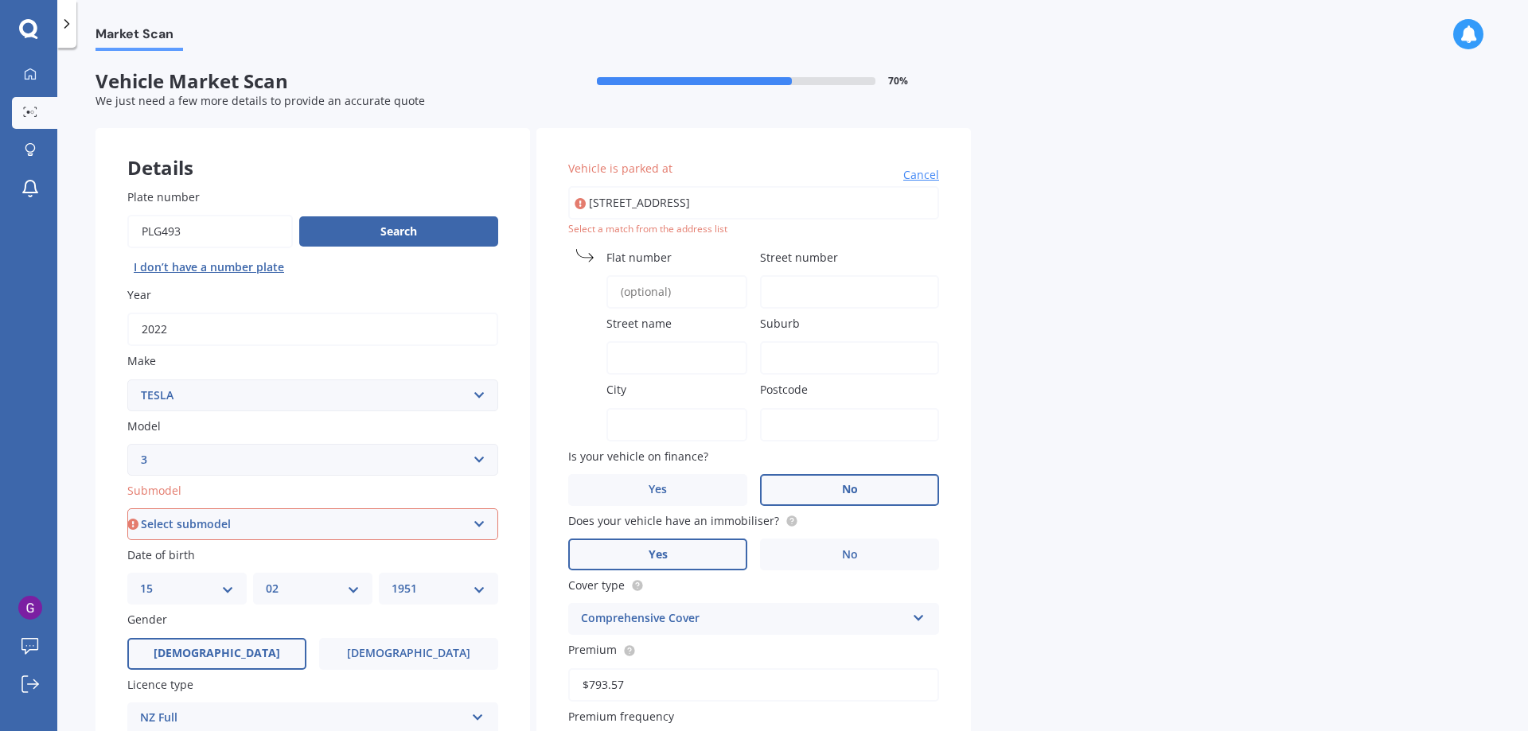
click at [822, 262] on span "Street number" at bounding box center [799, 257] width 78 height 15
click at [822, 275] on input "Street number" at bounding box center [849, 291] width 179 height 33
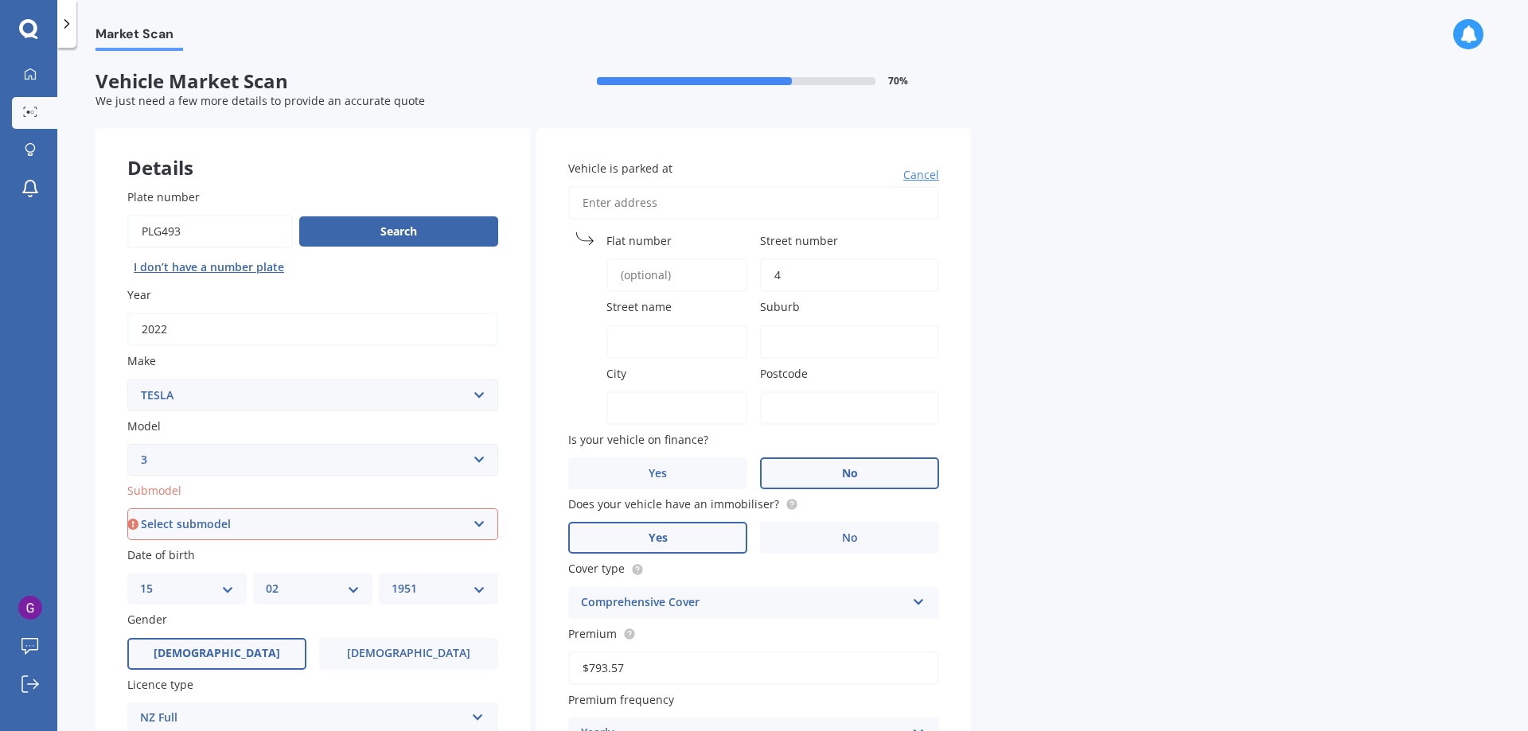
type input "4"
click at [654, 341] on input "Street name" at bounding box center [676, 341] width 141 height 33
type input "Patiki Lane"
type input "Pegasus"
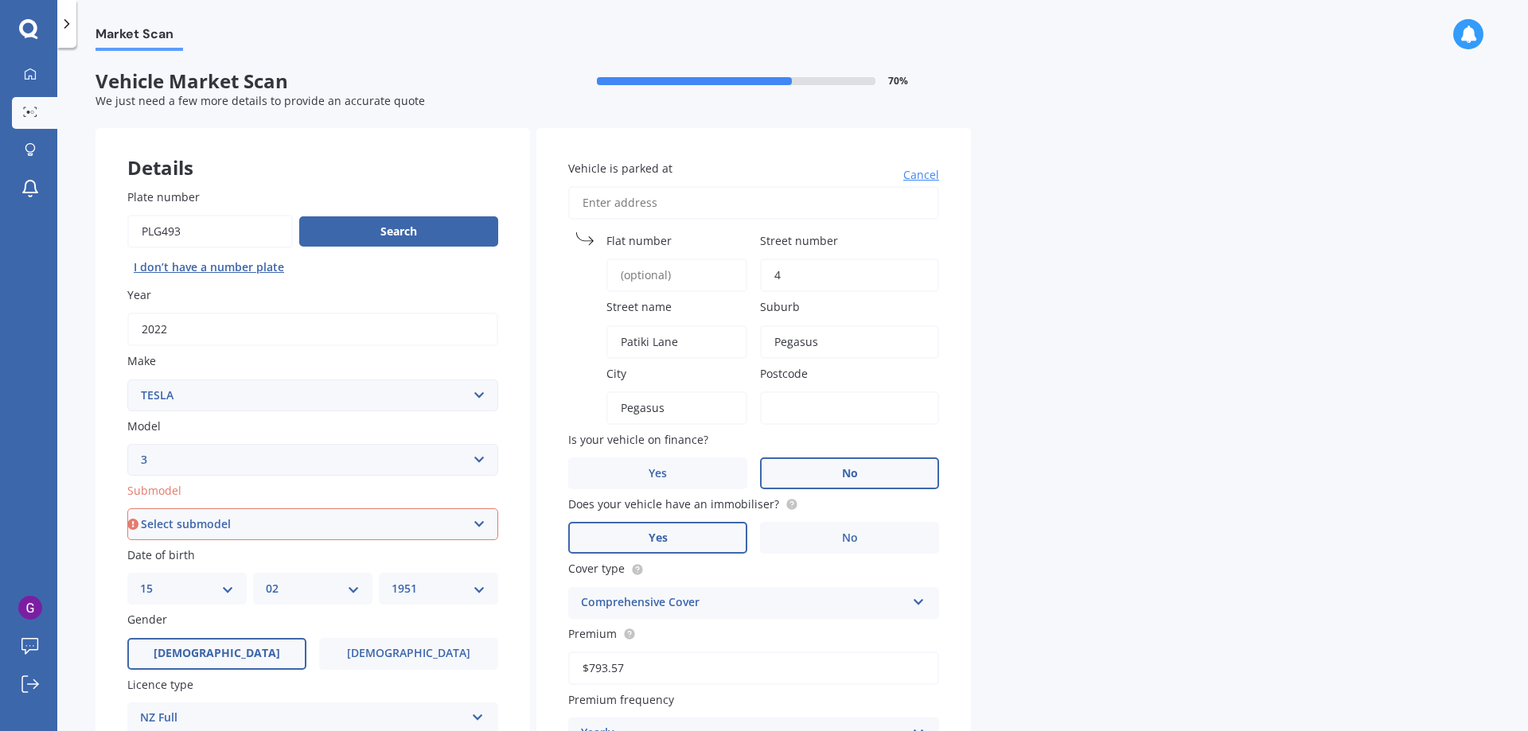
type input "7612"
drag, startPoint x: 827, startPoint y: 341, endPoint x: 767, endPoint y: 339, distance: 60.5
click at [767, 339] on input "Pegasus" at bounding box center [849, 341] width 179 height 33
click at [1014, 409] on div "Market Scan Vehicle Market Scan 70 % We just need a few more details to provide…" at bounding box center [792, 392] width 1470 height 683
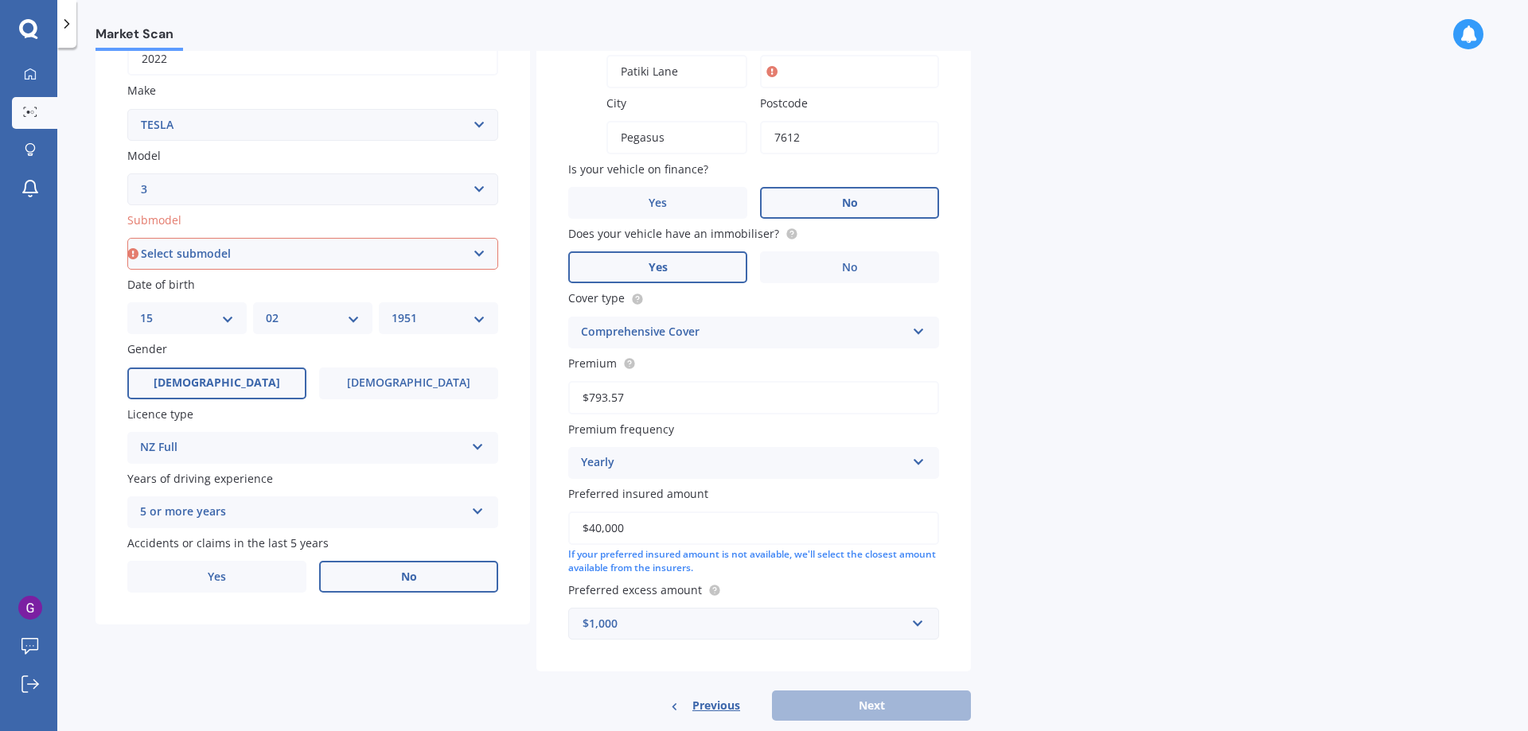
scroll to position [302, 0]
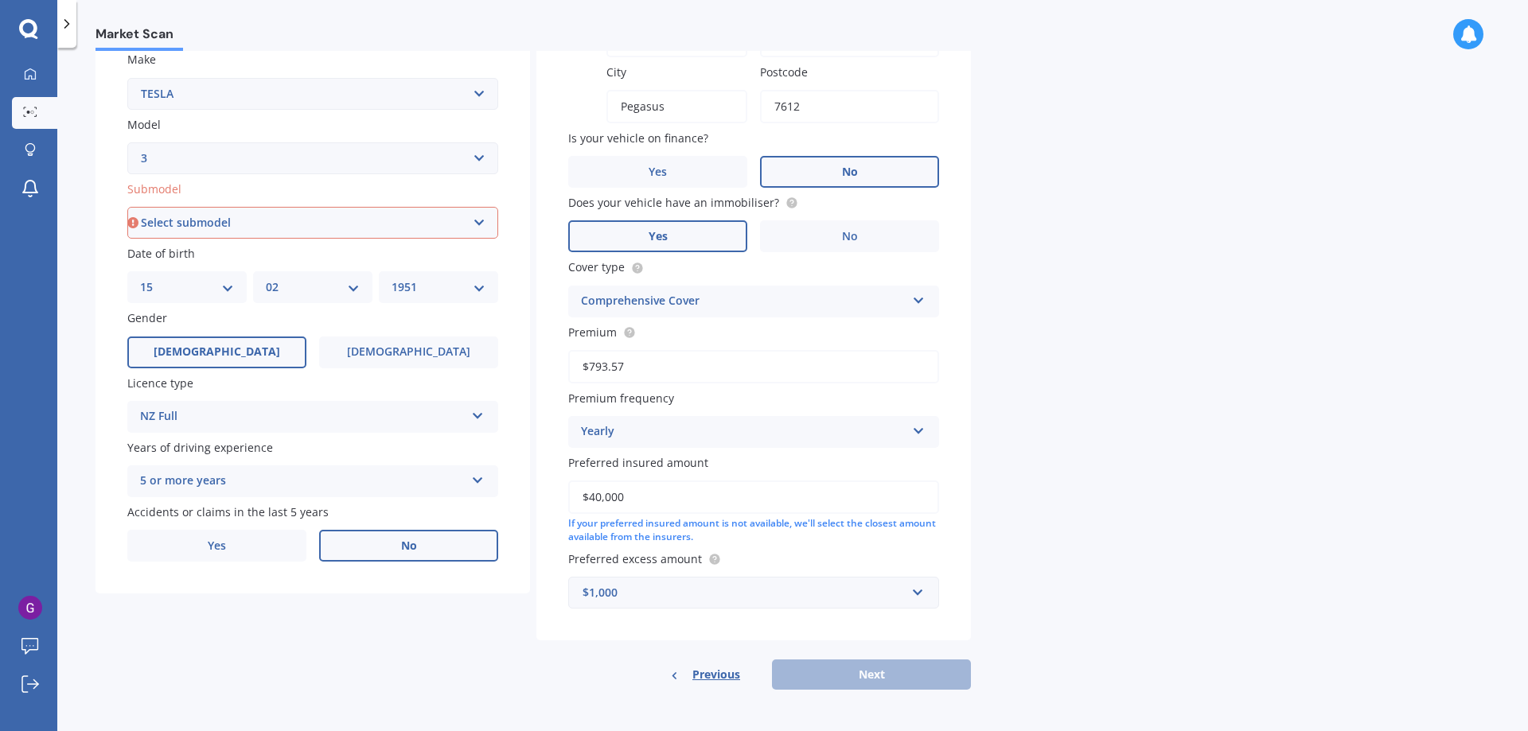
click at [890, 672] on div "Previous Next" at bounding box center [753, 675] width 434 height 30
click at [274, 228] on select "Select submodel EV" at bounding box center [312, 223] width 371 height 32
select select "EV"
click at [127, 207] on select "Select submodel EV" at bounding box center [312, 223] width 371 height 32
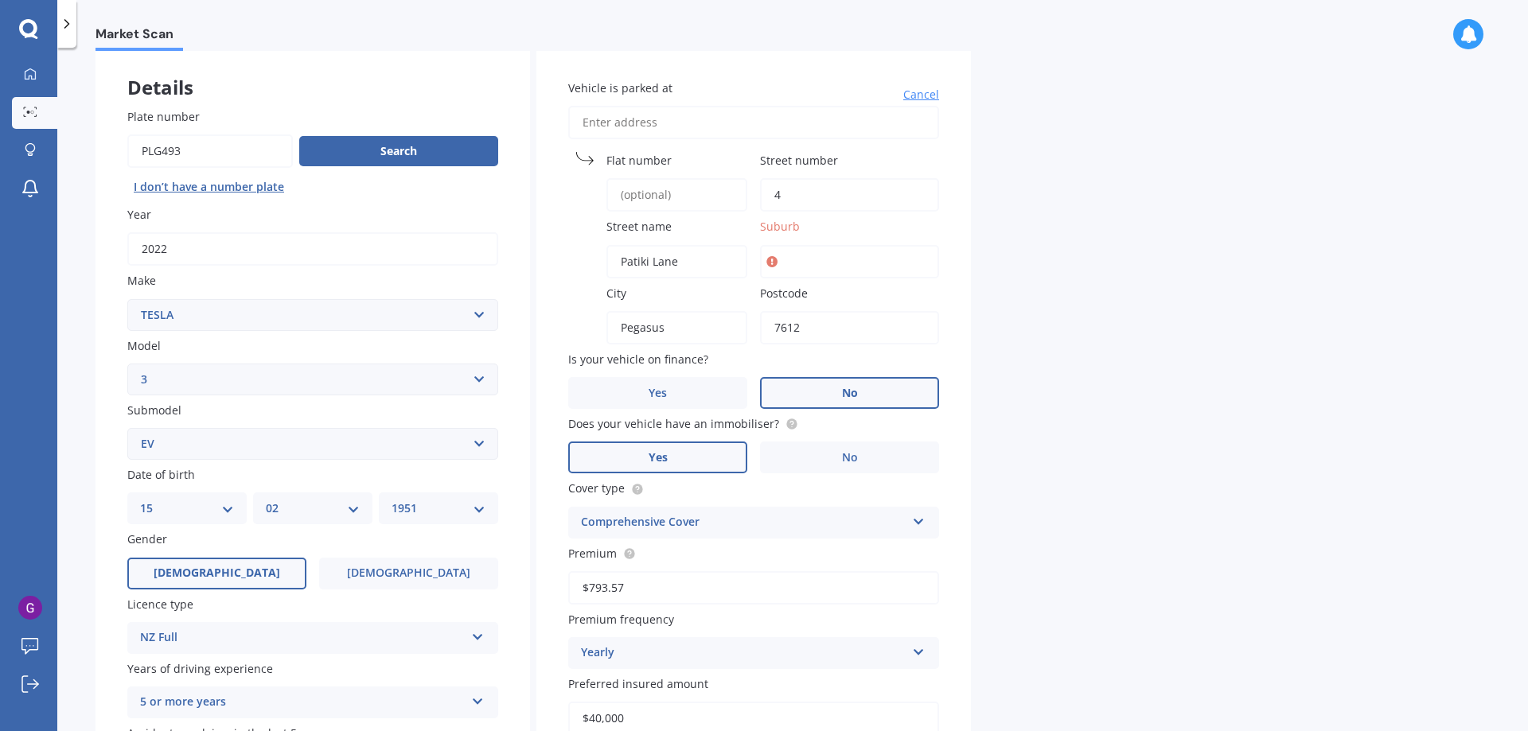
scroll to position [63, 0]
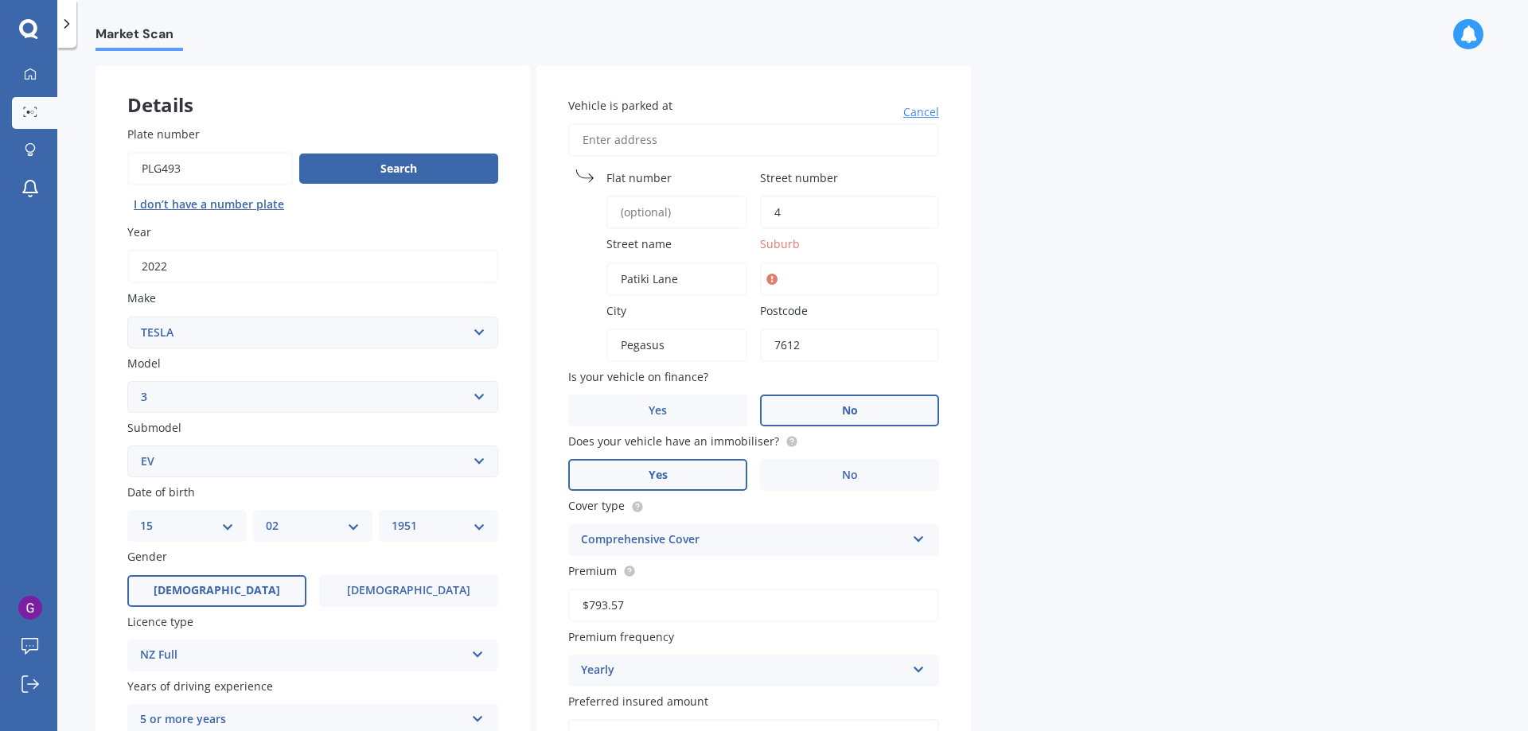
click at [776, 275] on icon at bounding box center [771, 279] width 11 height 16
click at [796, 282] on input "Suburb" at bounding box center [849, 279] width 179 height 33
type input "Pegasus"
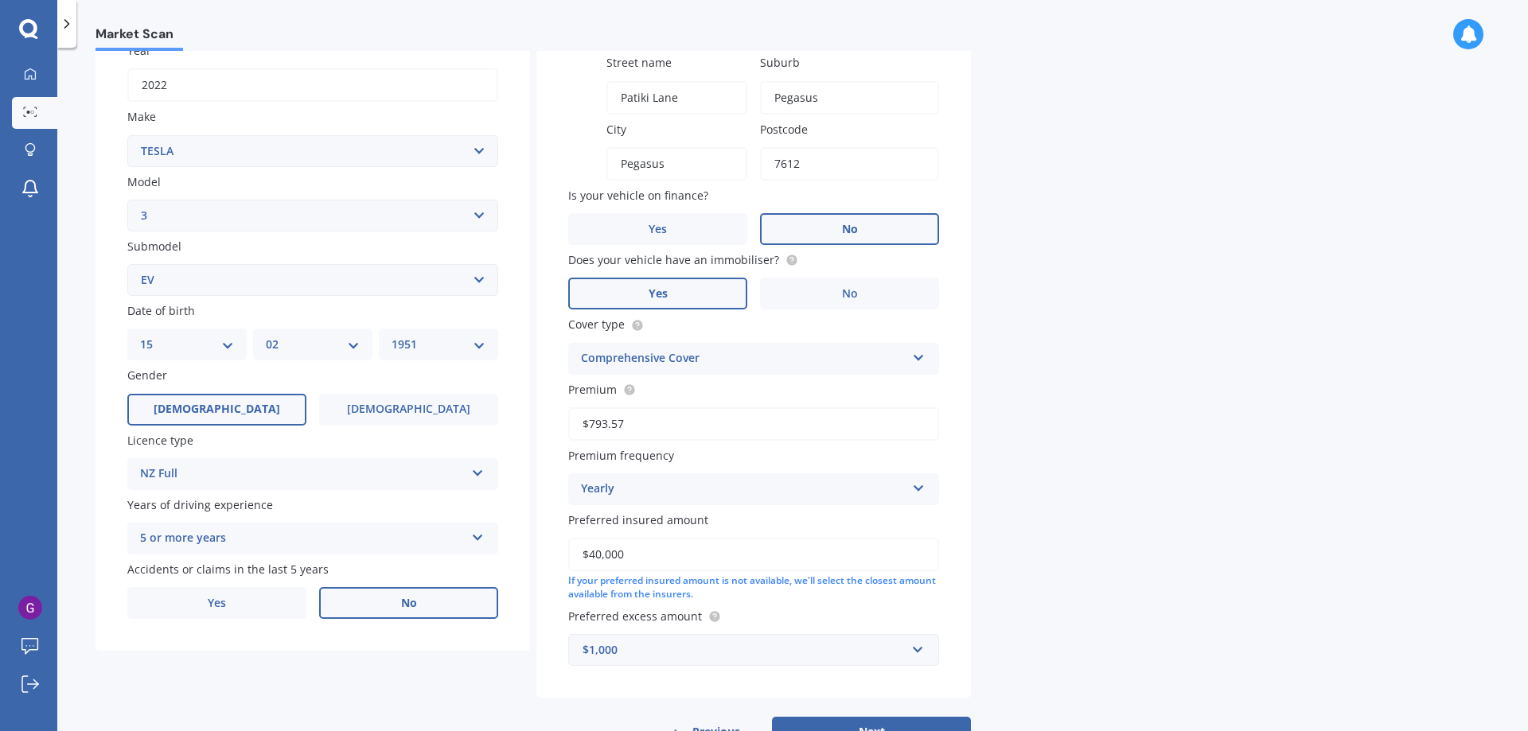
scroll to position [302, 0]
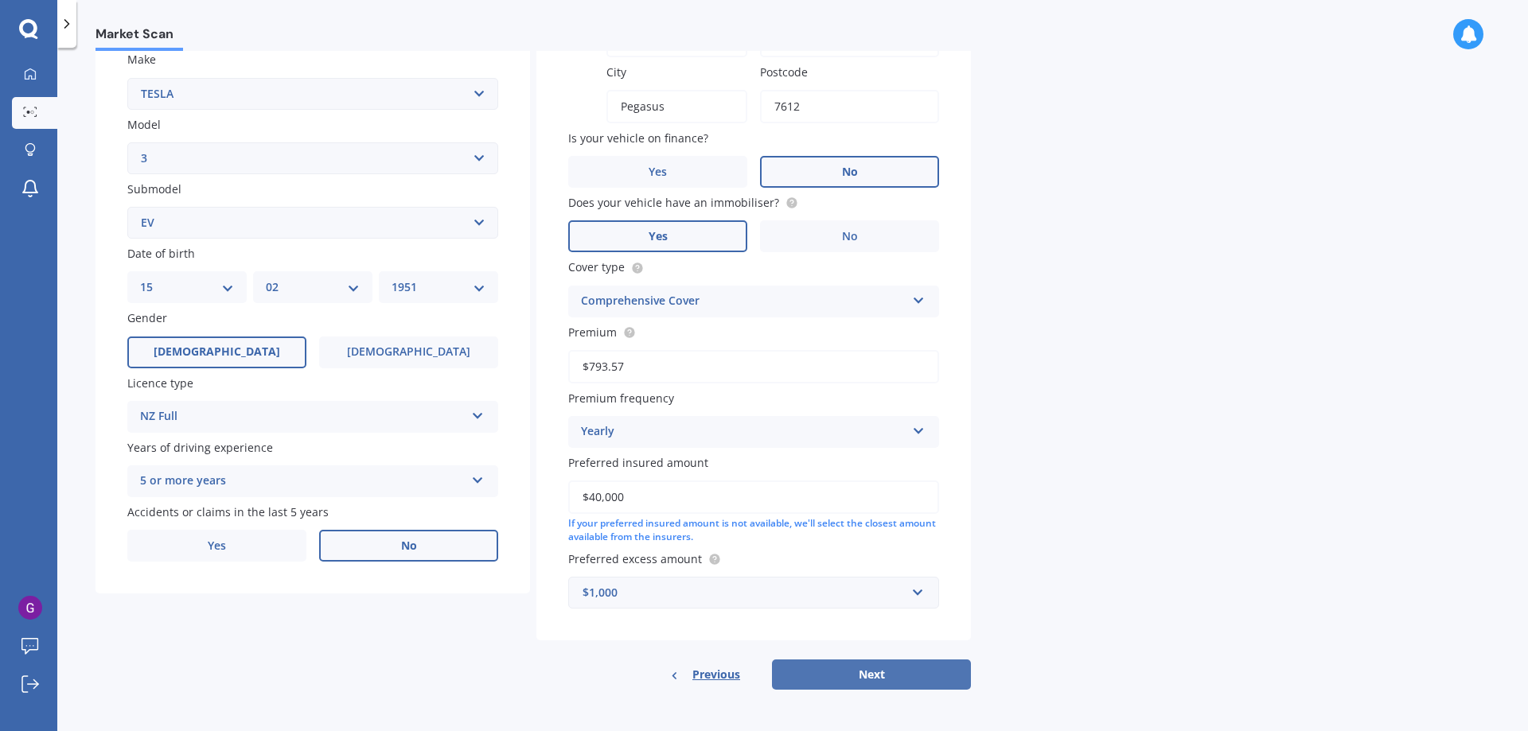
click at [867, 673] on button "Next" at bounding box center [871, 675] width 199 height 30
select select "15"
select select "02"
select select "1951"
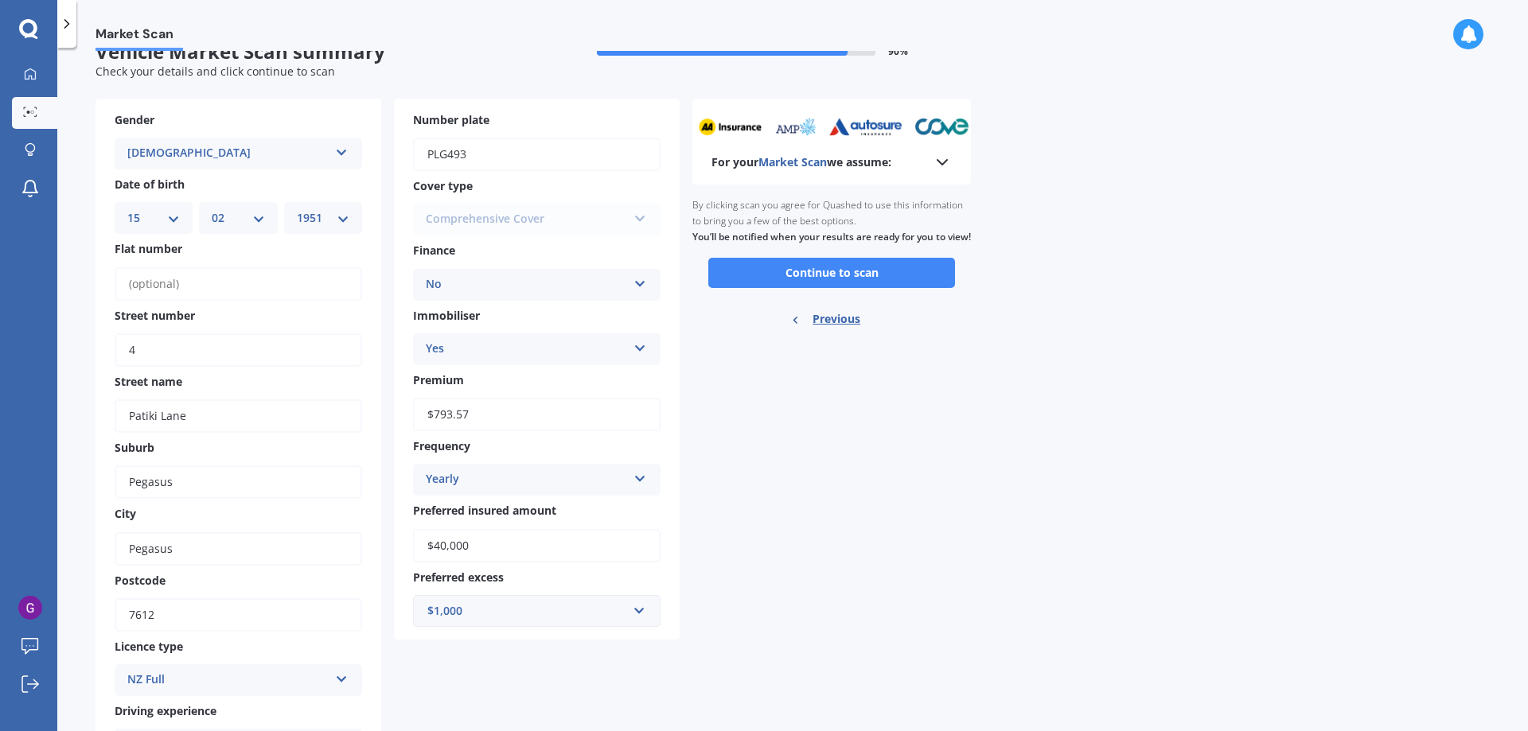
scroll to position [0, 0]
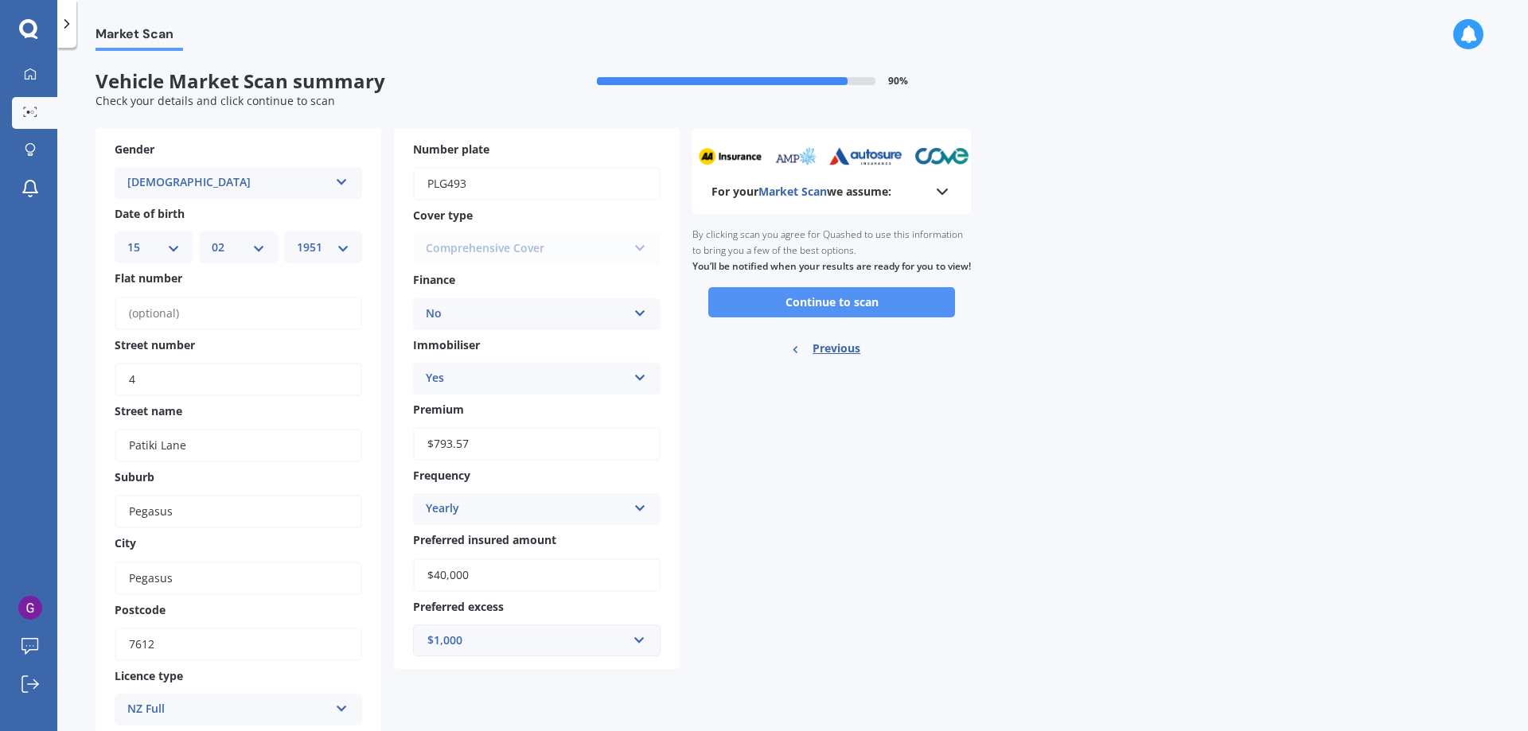
click at [808, 317] on button "Continue to scan" at bounding box center [831, 302] width 247 height 30
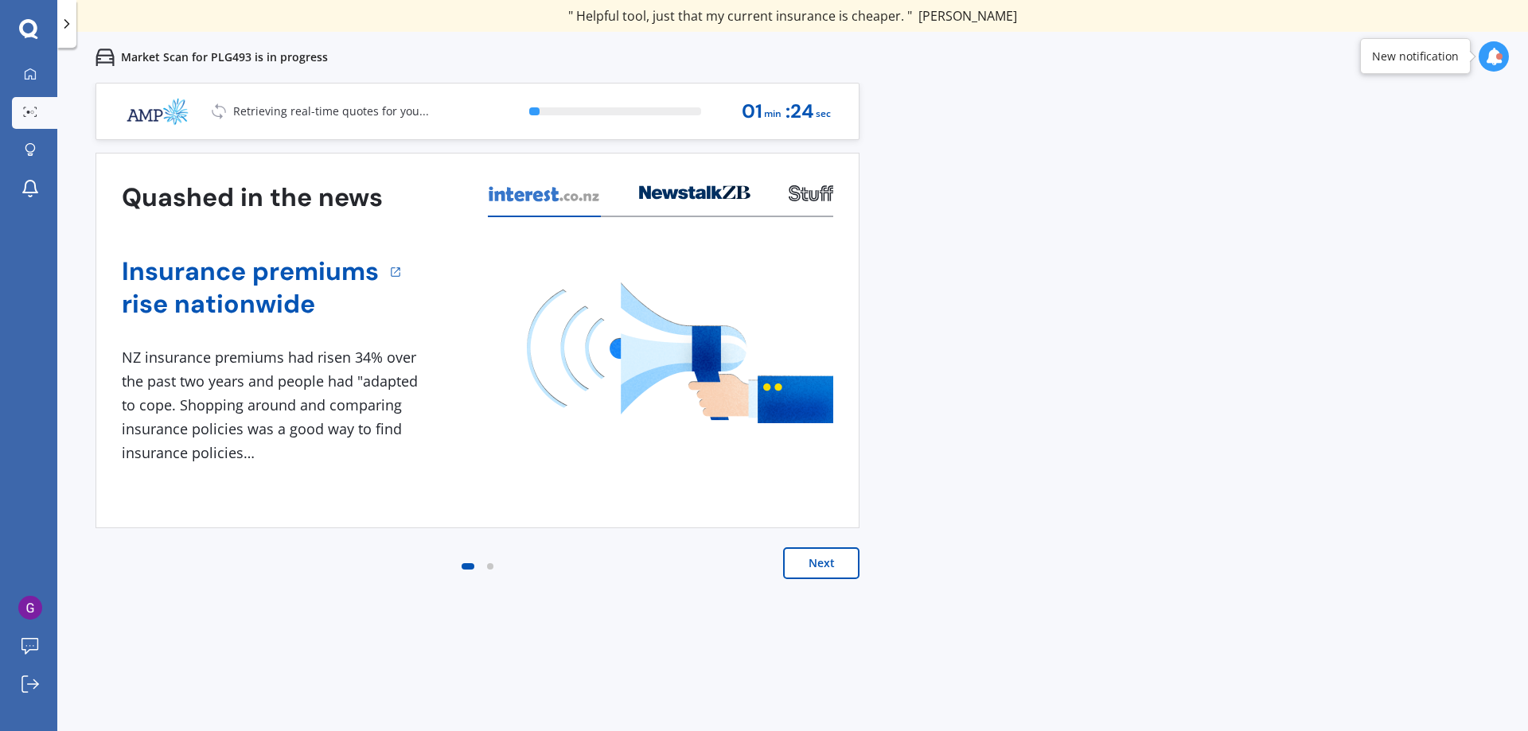
click at [818, 566] on button "Next" at bounding box center [821, 563] width 76 height 32
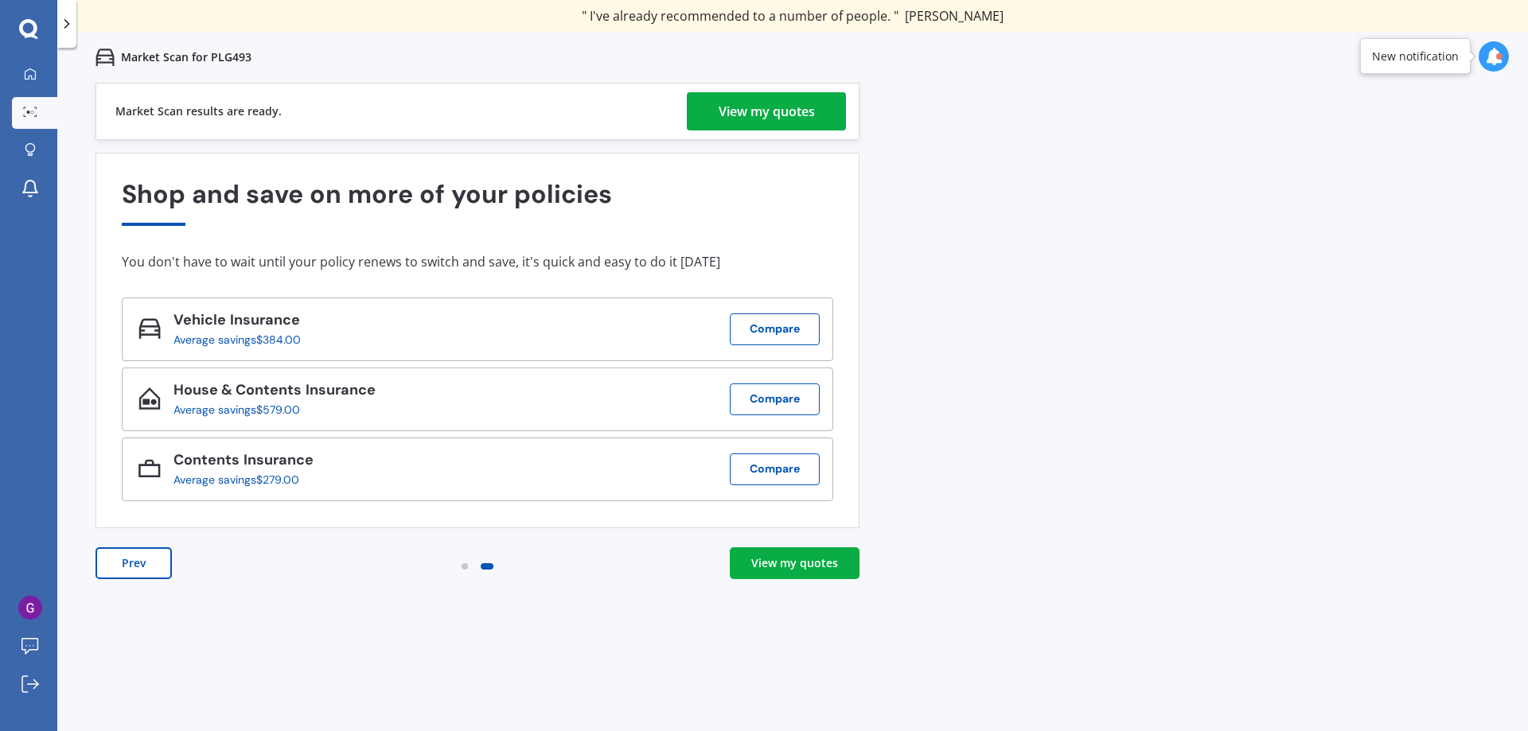
click at [783, 568] on div "View my quotes" at bounding box center [794, 563] width 87 height 16
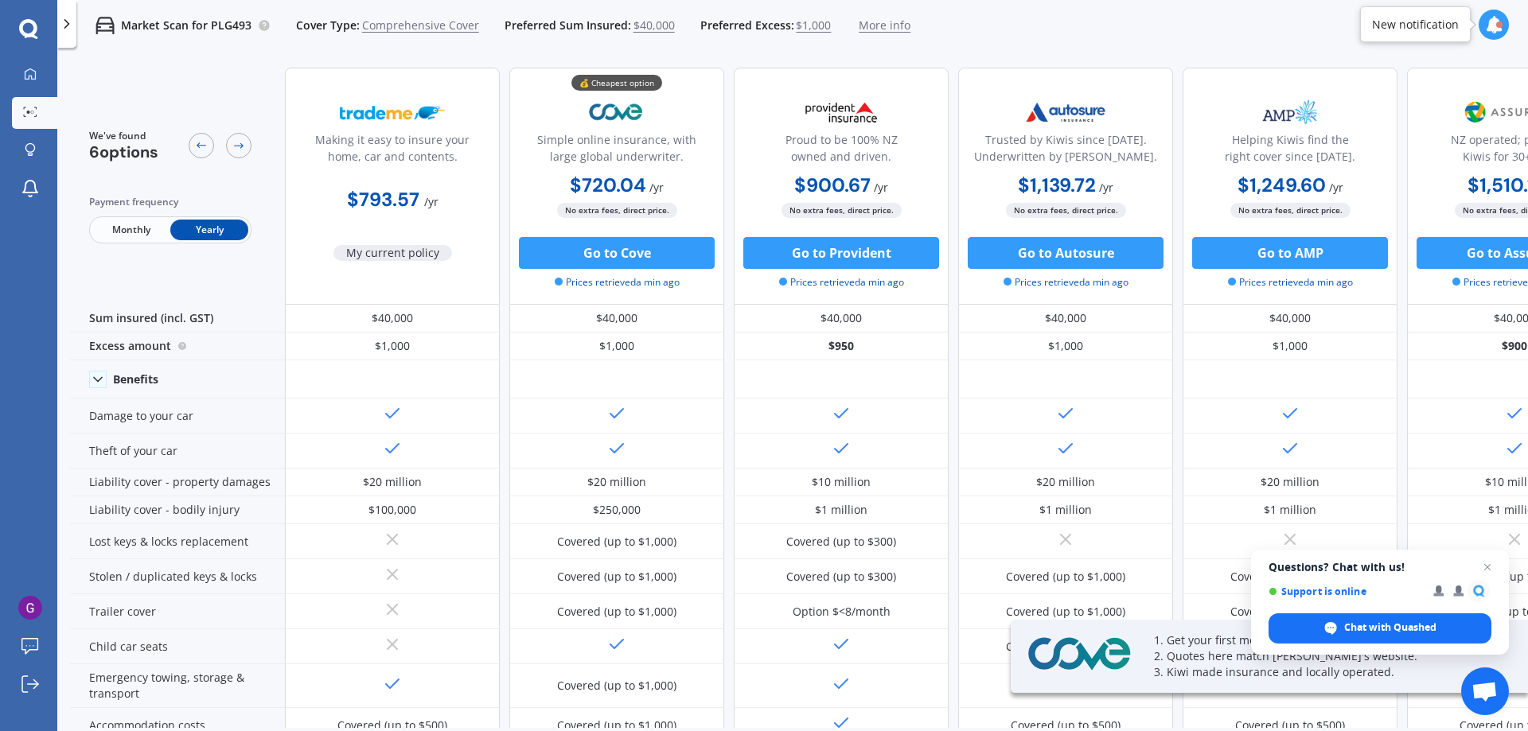
click at [1490, 28] on icon at bounding box center [1494, 25] width 18 height 18
click at [1331, 18] on div "Market Scan for PLG493 Cover Type: Comprehensive Cover Preferred Sum Insured: $…" at bounding box center [792, 25] width 1470 height 51
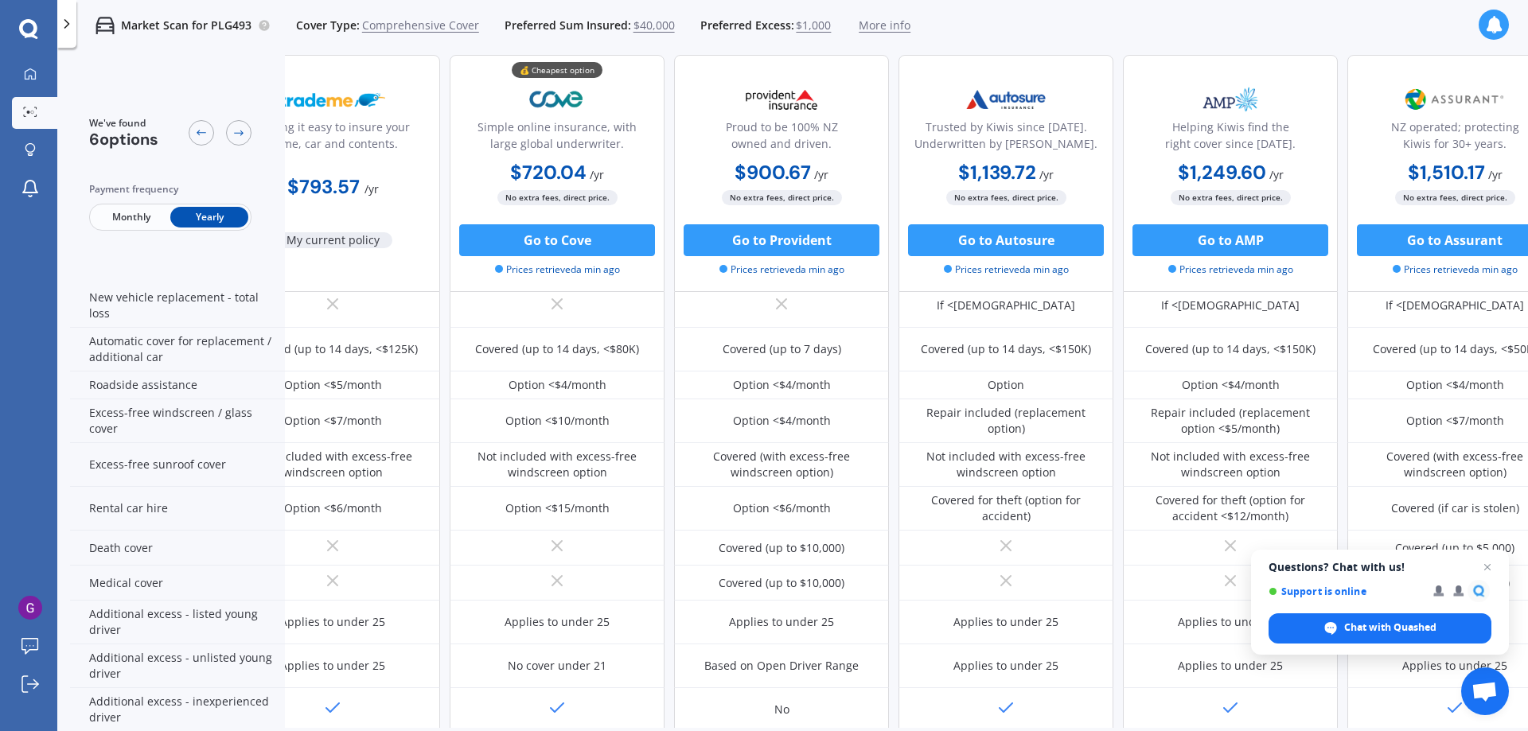
scroll to position [494, 0]
